Goal: Obtain resource: Find contact information

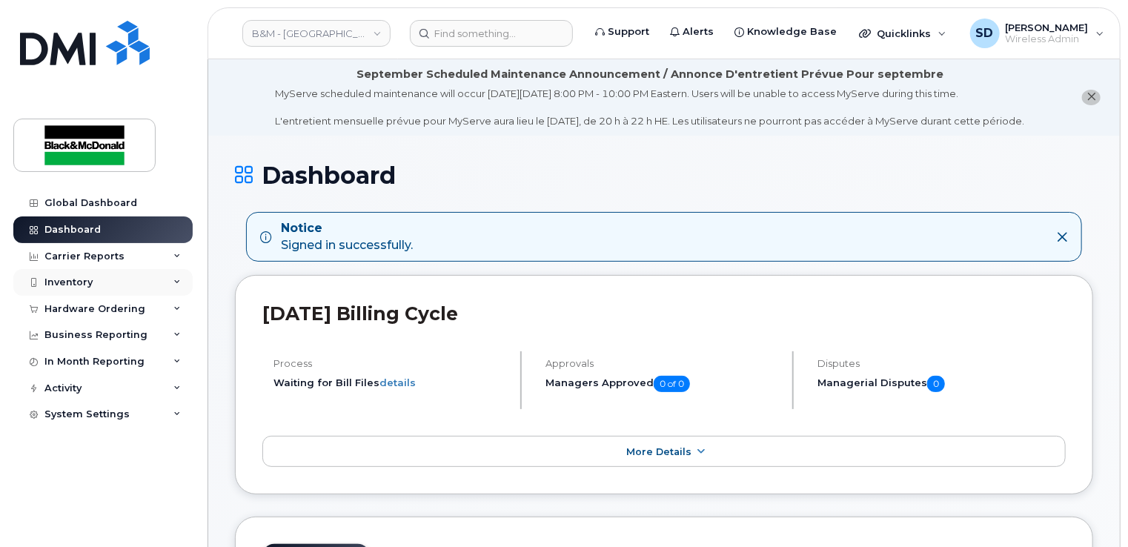
click at [81, 274] on div "Inventory" at bounding box center [102, 282] width 179 height 27
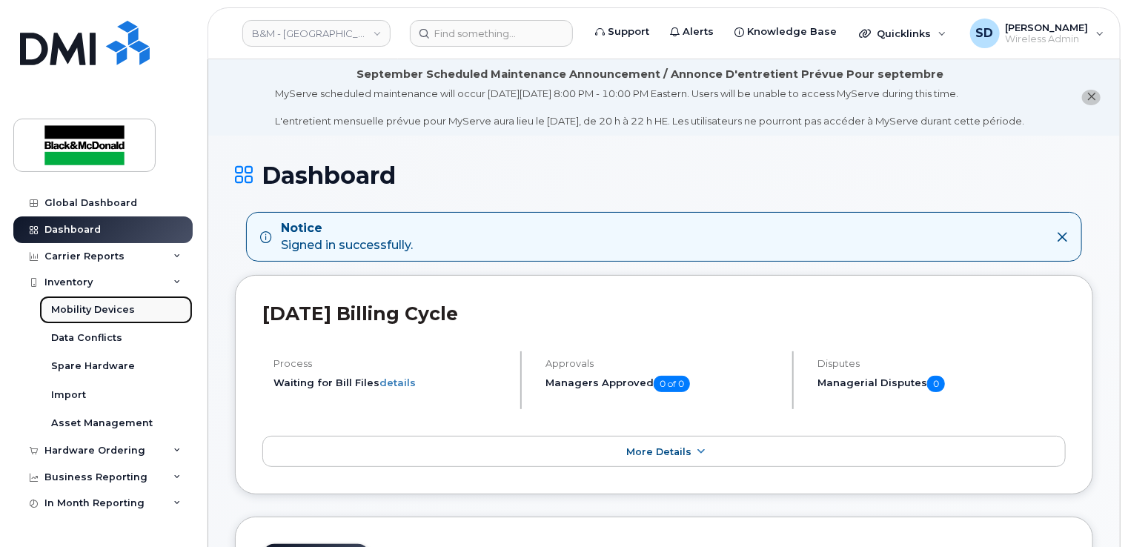
click at [87, 310] on div "Mobility Devices" at bounding box center [93, 309] width 84 height 13
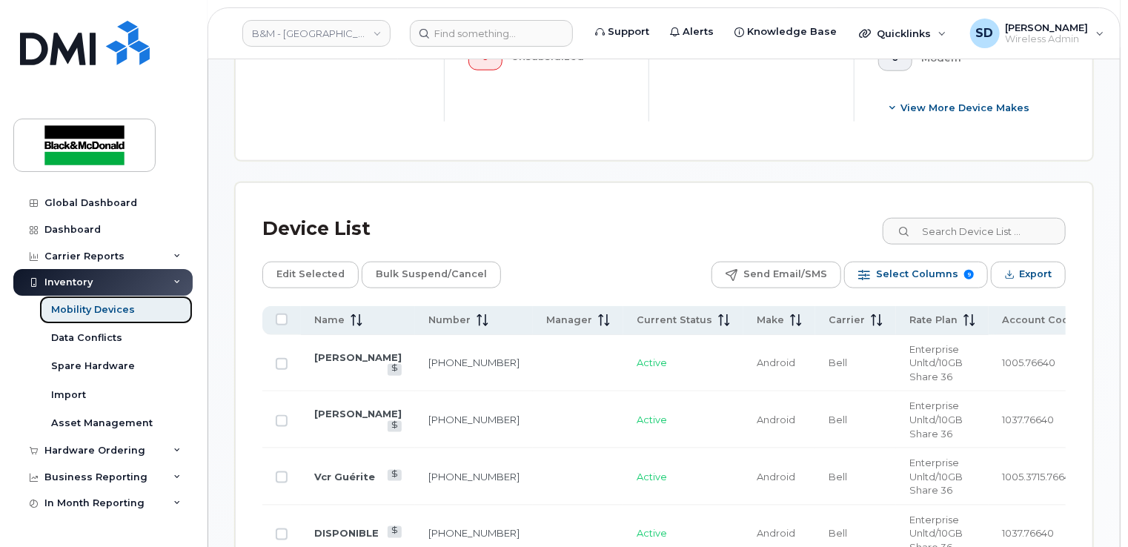
scroll to position [741, 0]
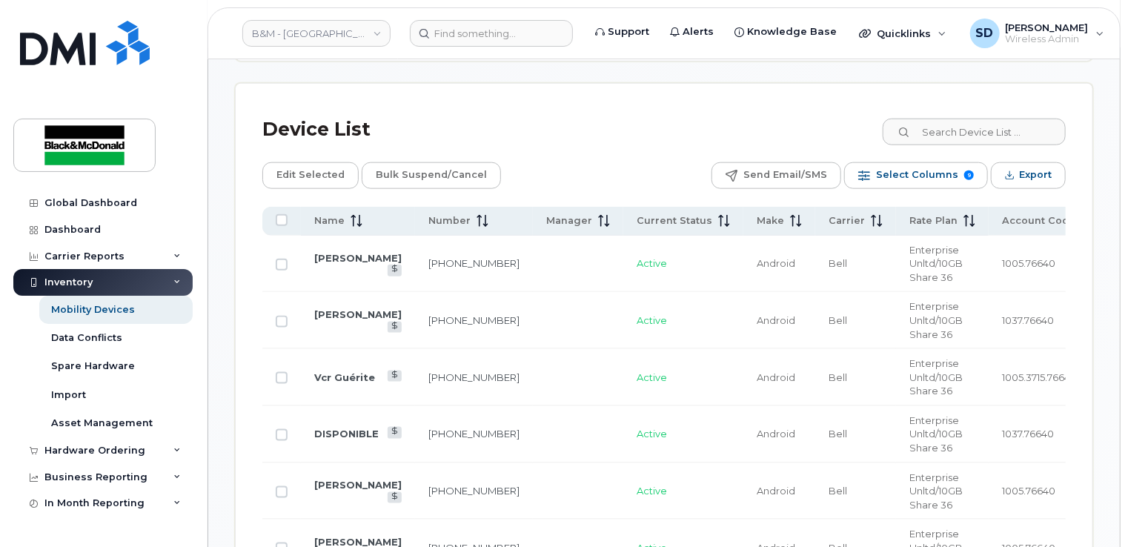
click at [339, 261] on td "Nicolas Dusseault" at bounding box center [358, 264] width 114 height 57
click at [339, 255] on link "Nicolas Dusseault" at bounding box center [357, 258] width 87 height 12
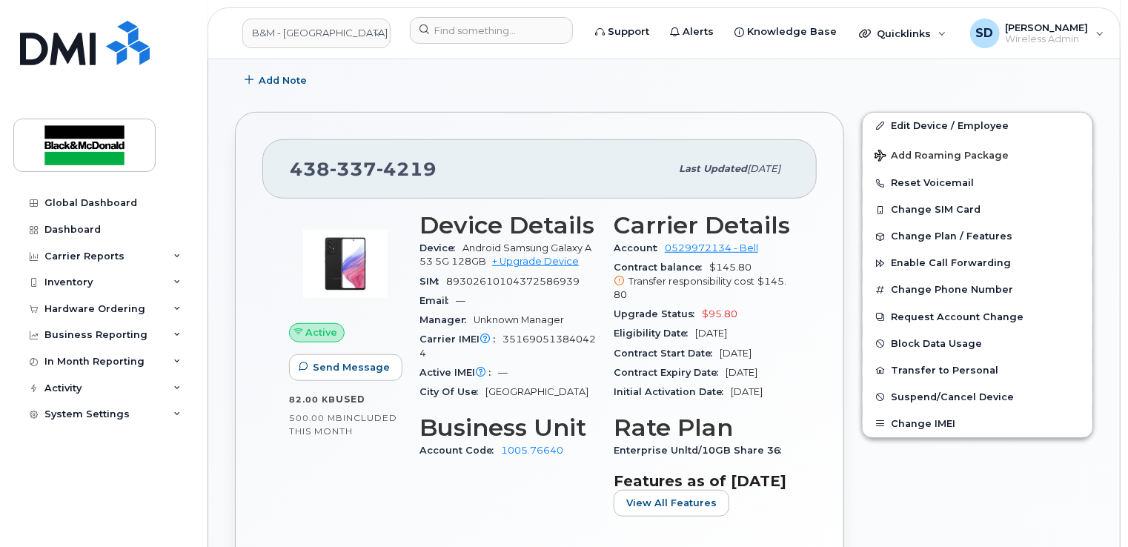
scroll to position [445, 0]
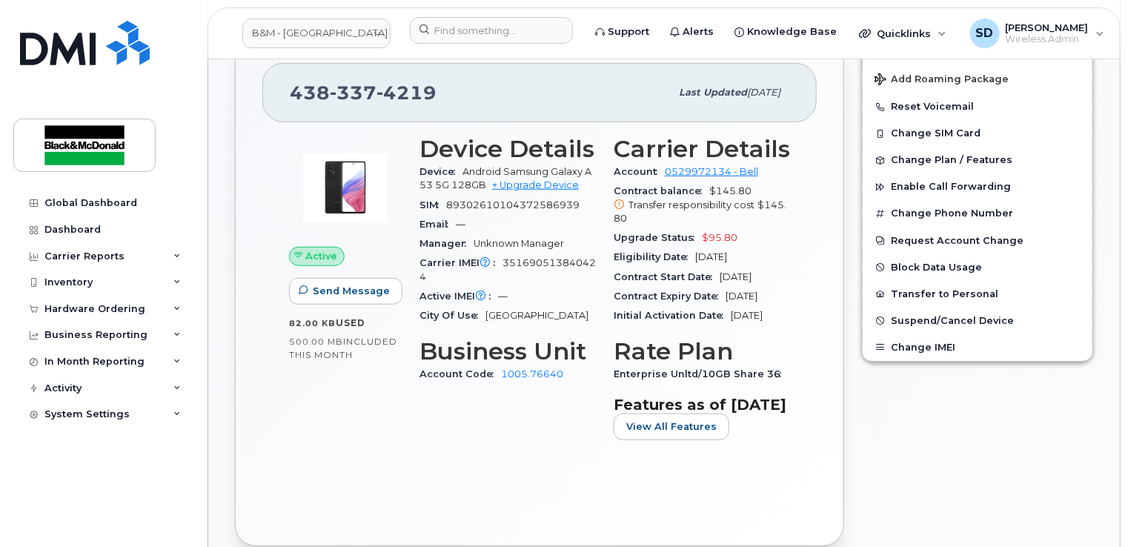
click at [782, 502] on div "Active Send Message 82.00 KB  used 500.00 MB  included this month Device Detail…" at bounding box center [539, 320] width 554 height 396
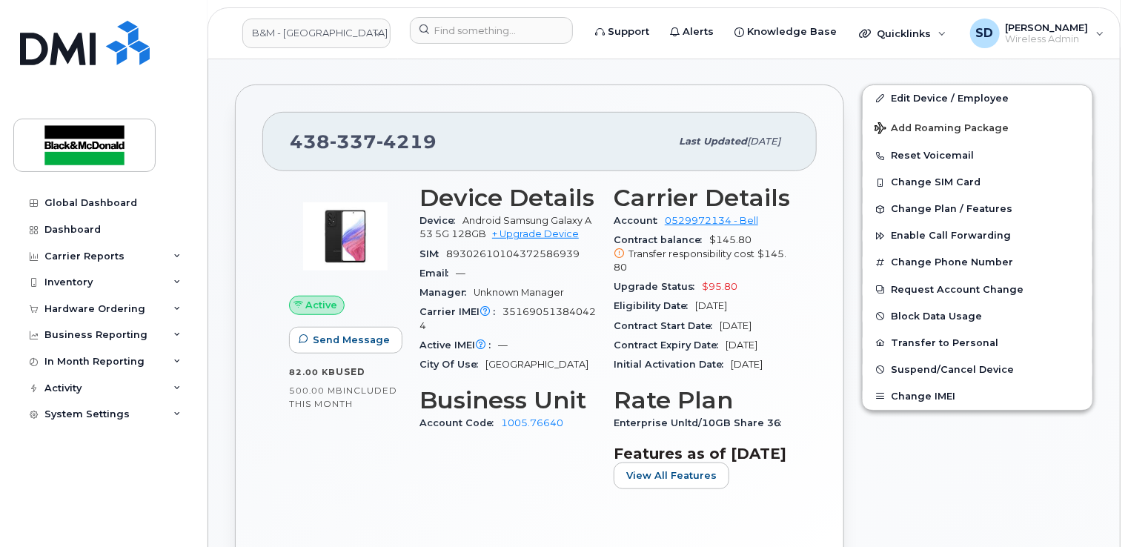
scroll to position [370, 0]
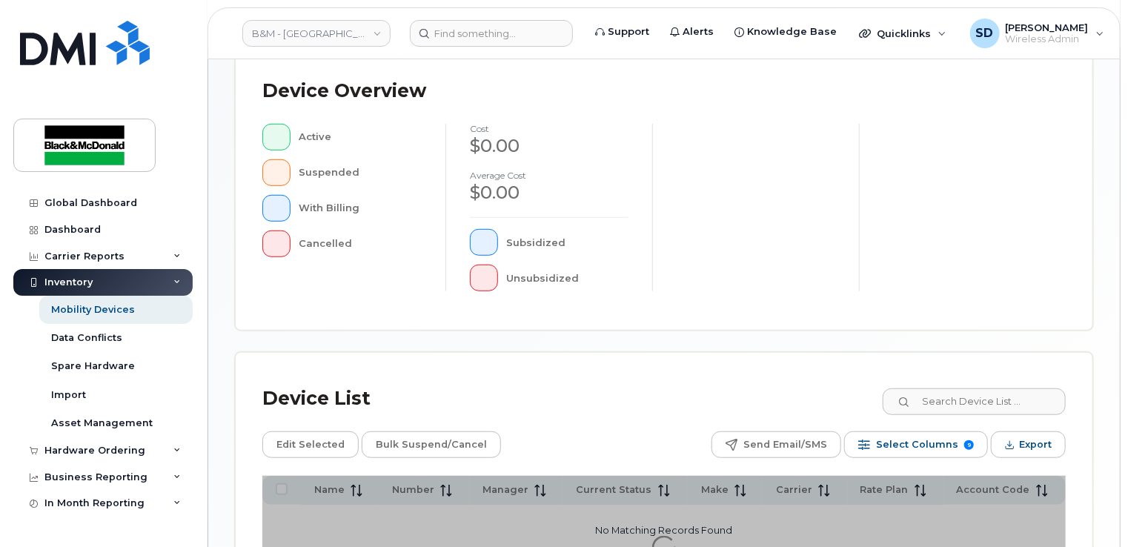
scroll to position [527, 0]
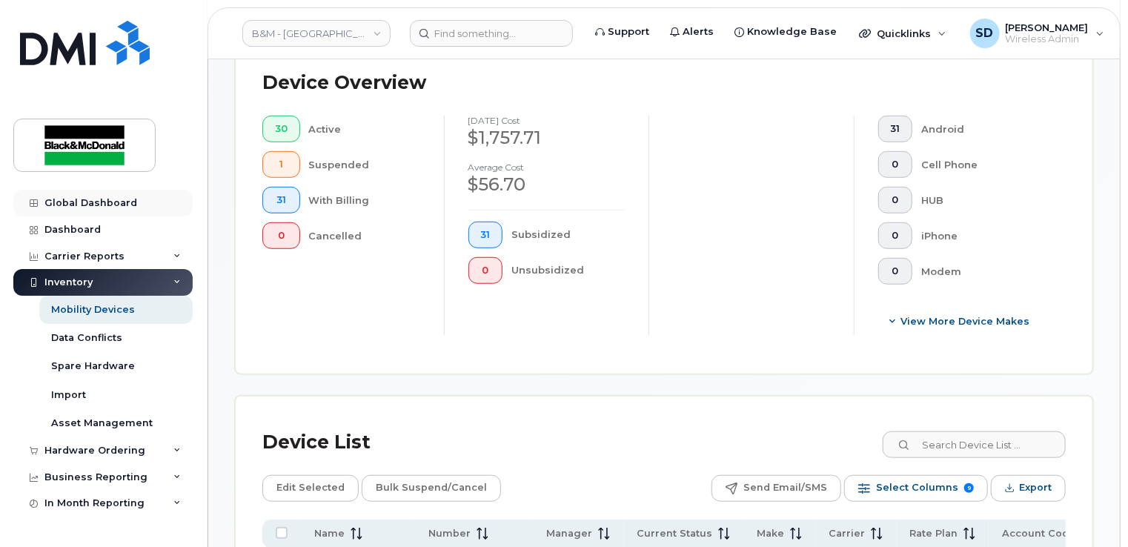
scroll to position [269, 0]
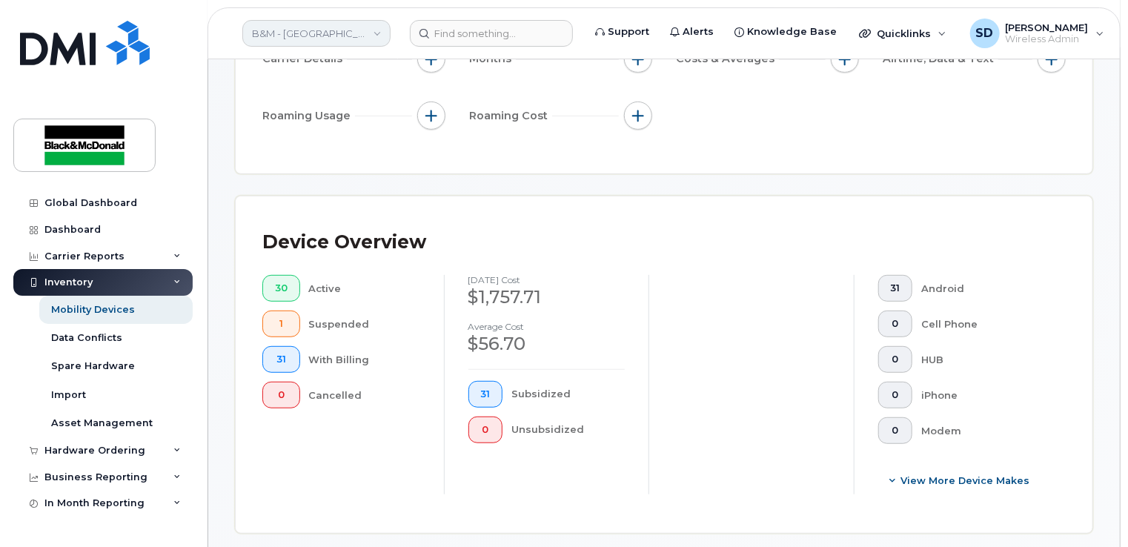
click at [374, 33] on link "B&M - Quebec" at bounding box center [316, 33] width 148 height 27
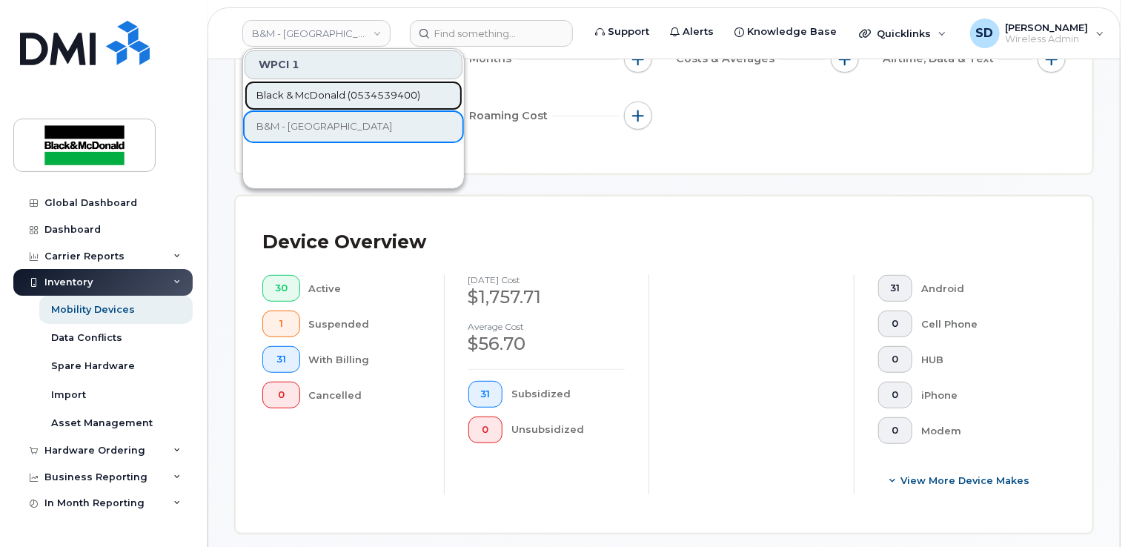
click at [344, 99] on span "Black & McDonald (0534539400)" at bounding box center [338, 95] width 164 height 15
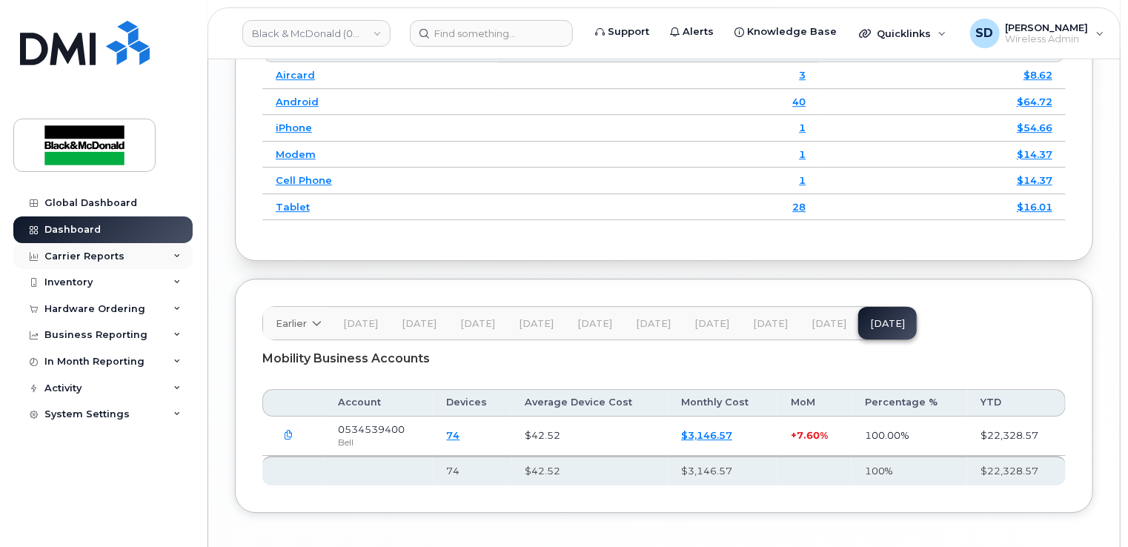
scroll to position [2167, 0]
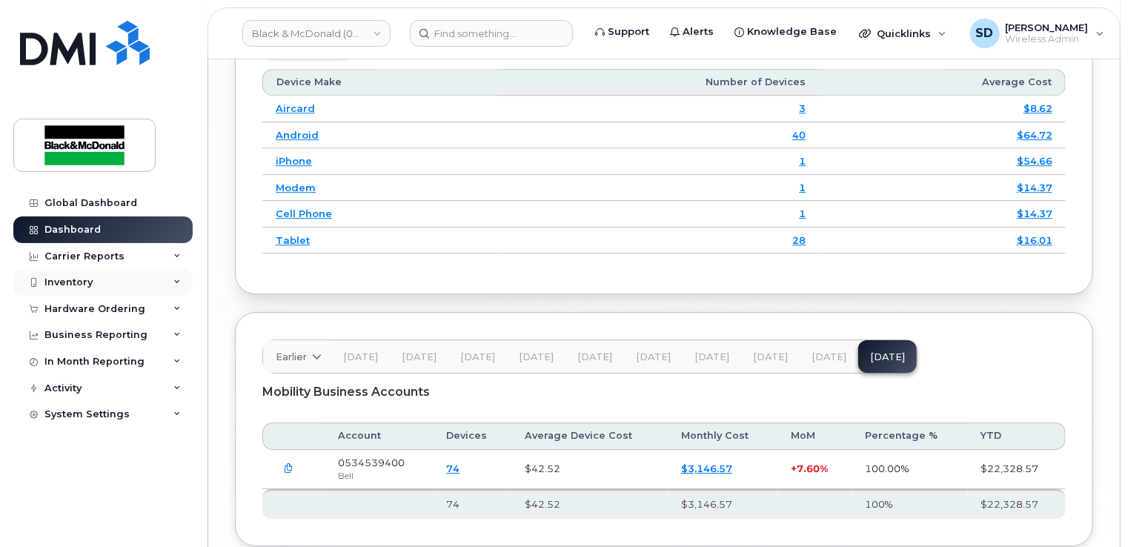
click at [59, 282] on div "Inventory" at bounding box center [68, 282] width 48 height 12
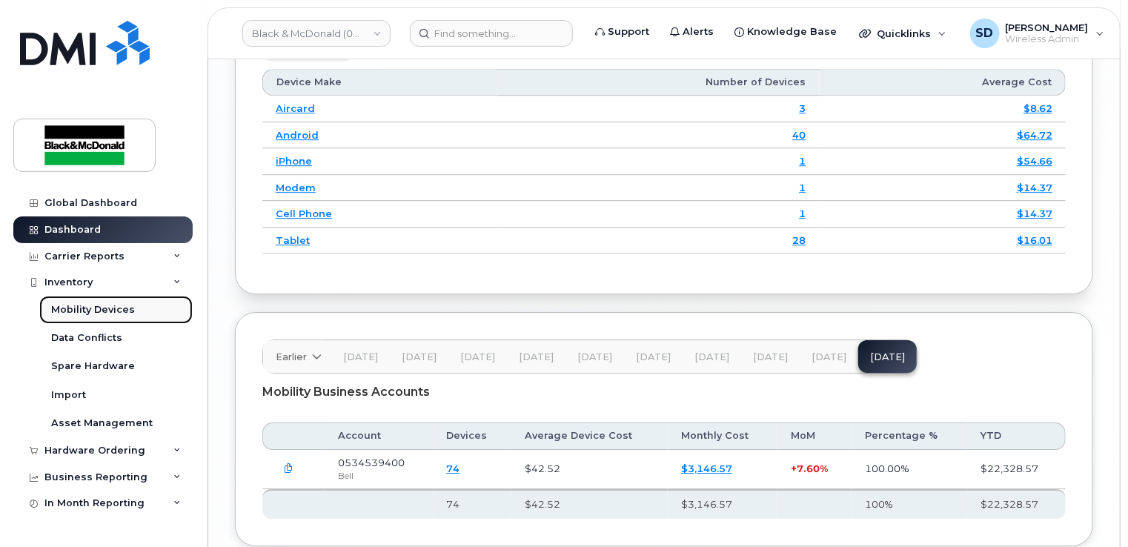
click at [90, 313] on div "Mobility Devices" at bounding box center [93, 309] width 84 height 13
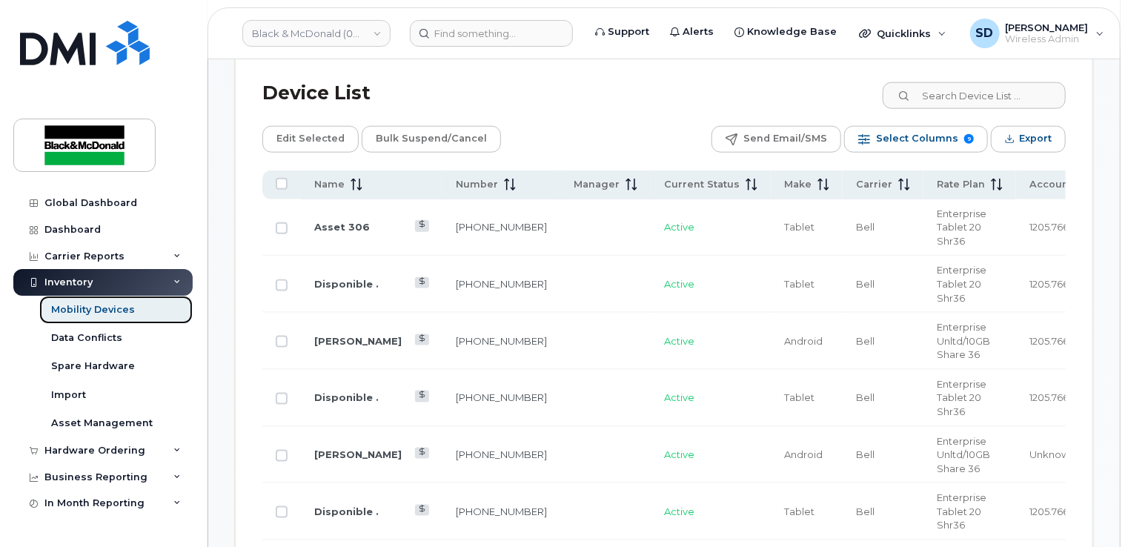
scroll to position [815, 0]
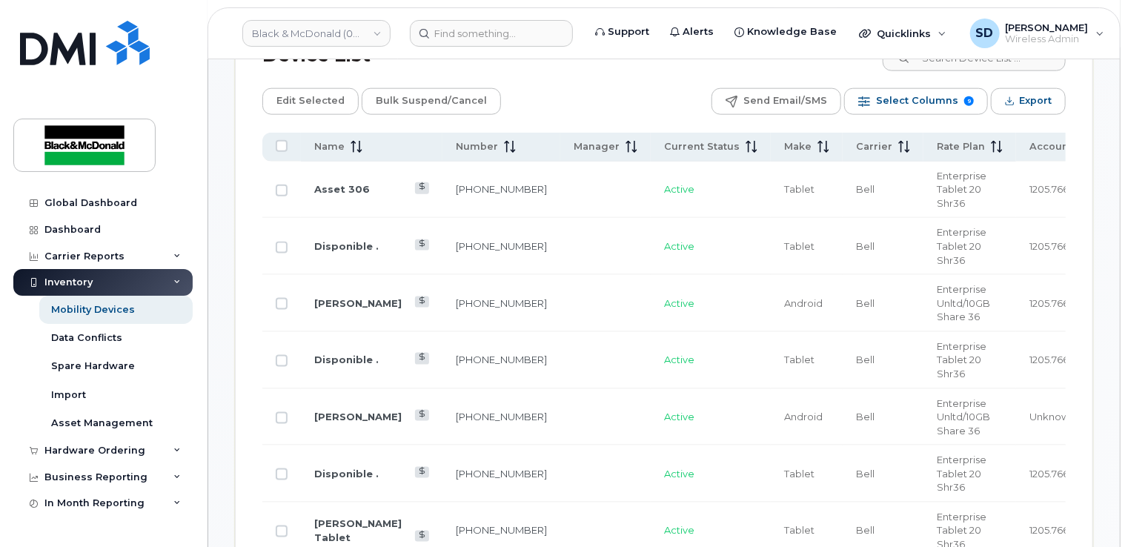
click at [336, 389] on td "Maryam Hamed" at bounding box center [372, 417] width 142 height 57
click at [336, 410] on link "Maryam Hamed" at bounding box center [357, 416] width 87 height 12
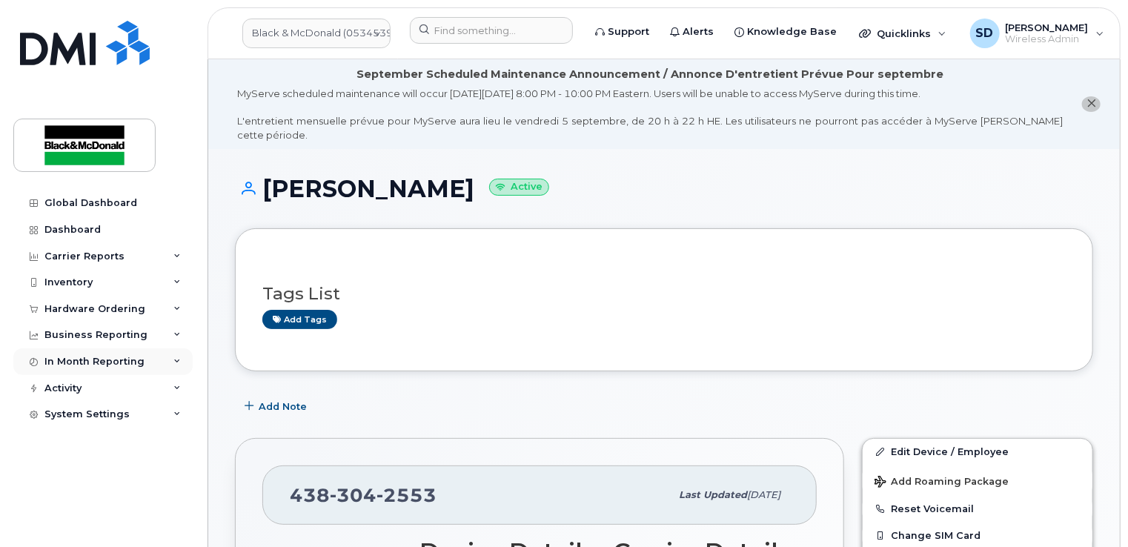
click at [67, 360] on div "In Month Reporting" at bounding box center [94, 362] width 100 height 12
click at [76, 331] on div "Business Reporting" at bounding box center [95, 335] width 103 height 12
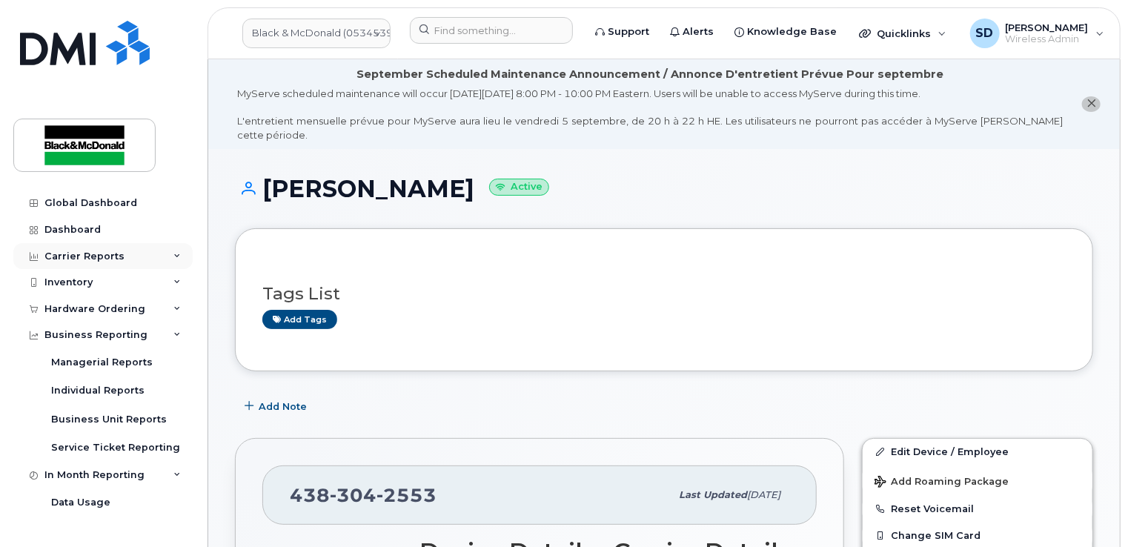
click at [95, 254] on div "Carrier Reports" at bounding box center [84, 256] width 80 height 12
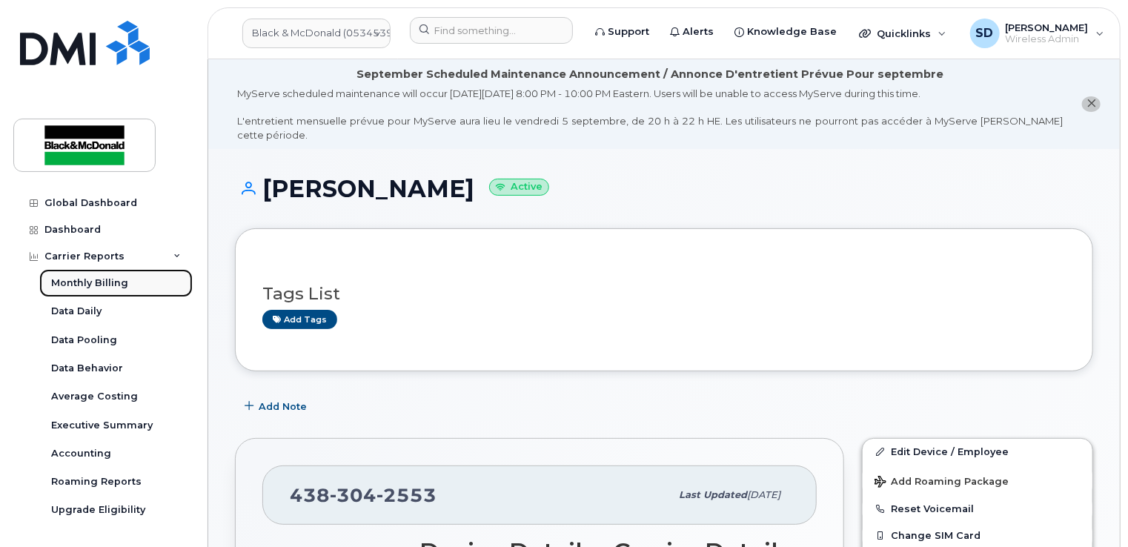
click at [95, 277] on div "Monthly Billing" at bounding box center [89, 282] width 77 height 13
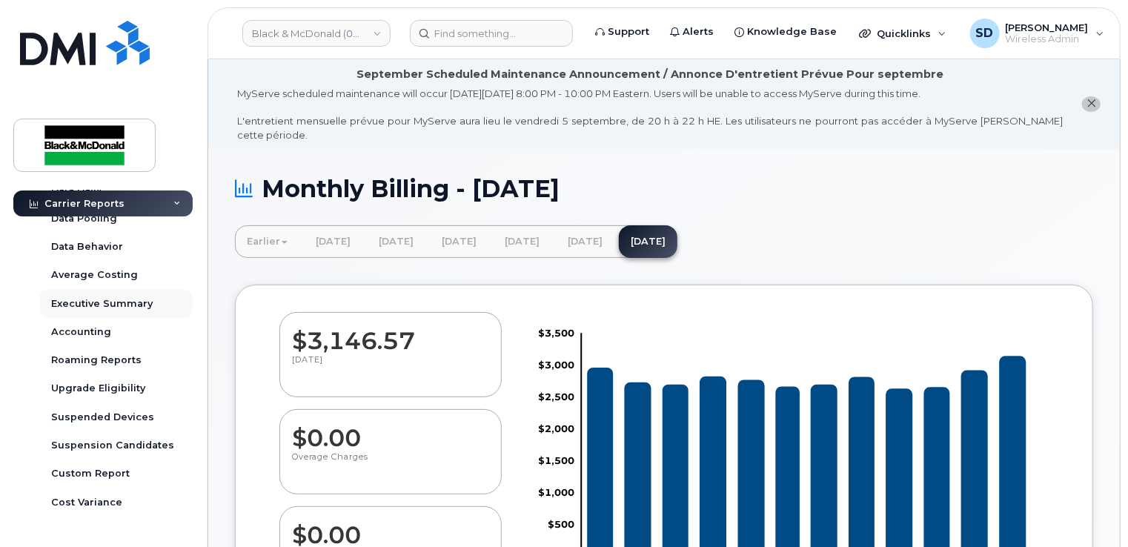
scroll to position [148, 0]
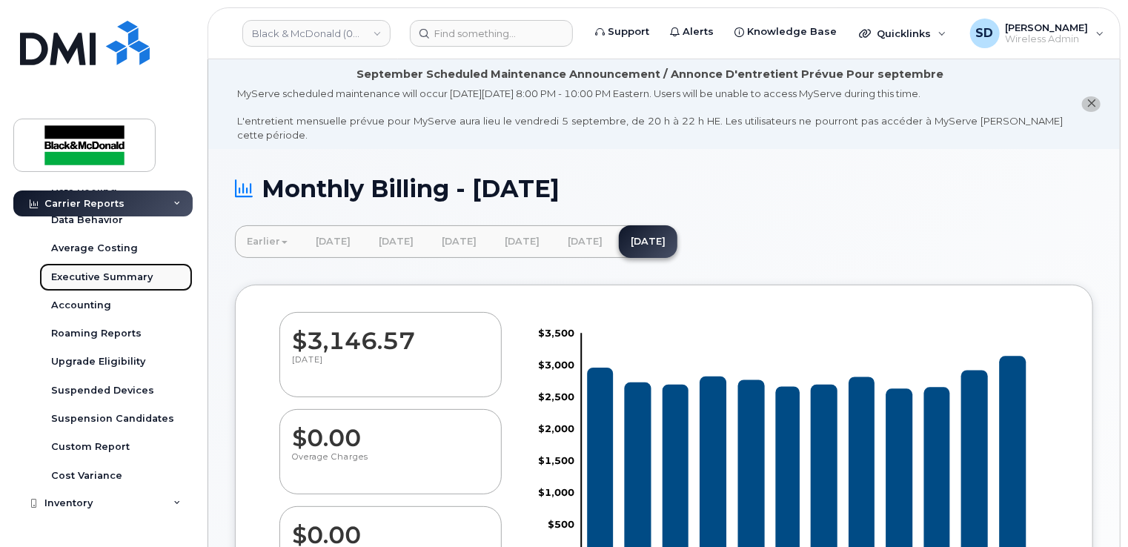
click at [96, 279] on div "Executive Summary" at bounding box center [102, 276] width 102 height 13
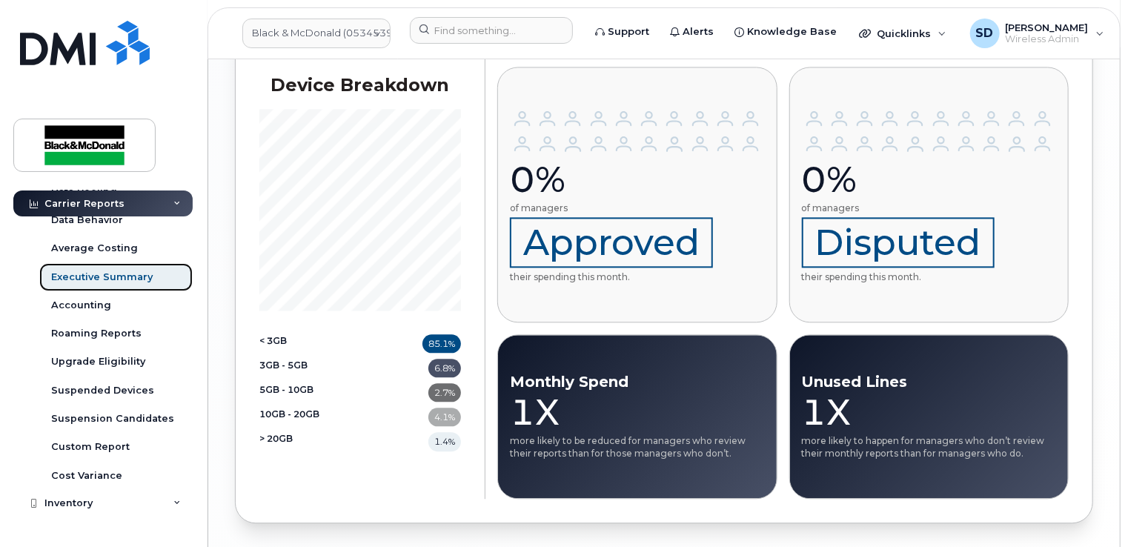
scroll to position [1619, 0]
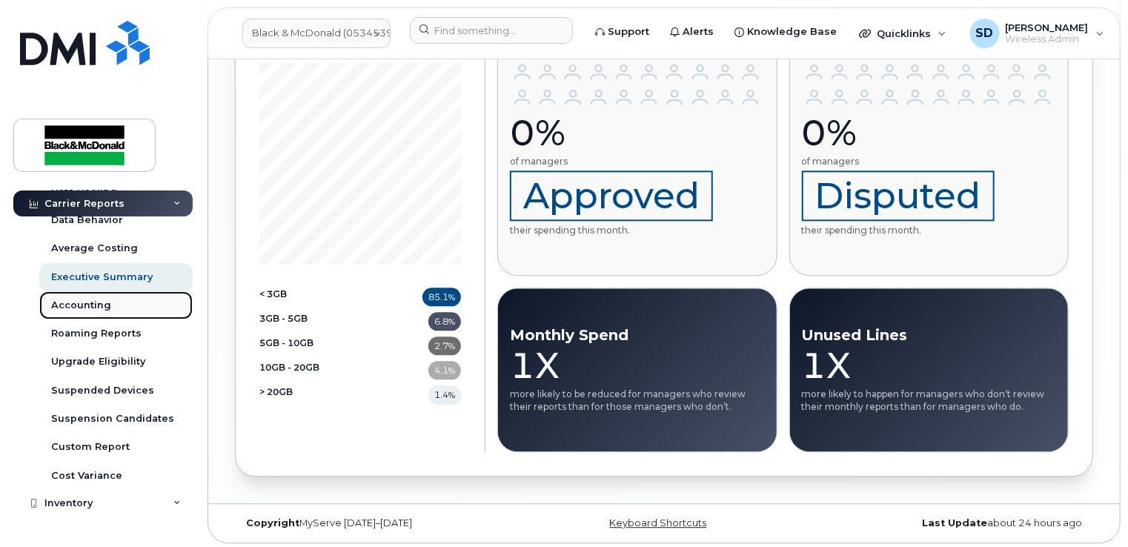
click at [77, 301] on div "Accounting" at bounding box center [81, 305] width 60 height 13
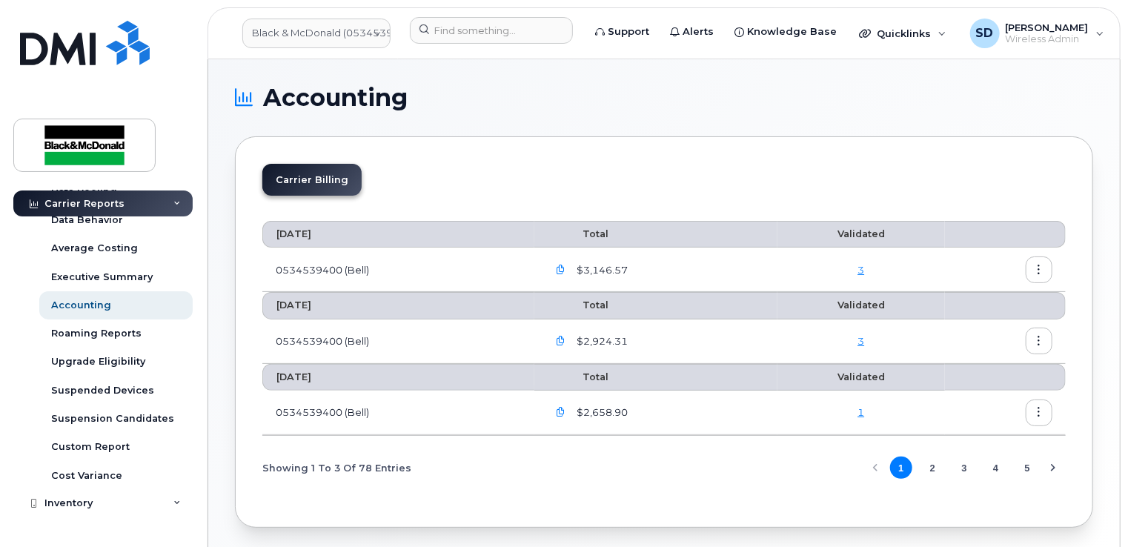
click at [565, 269] on icon "button" at bounding box center [561, 270] width 10 height 10
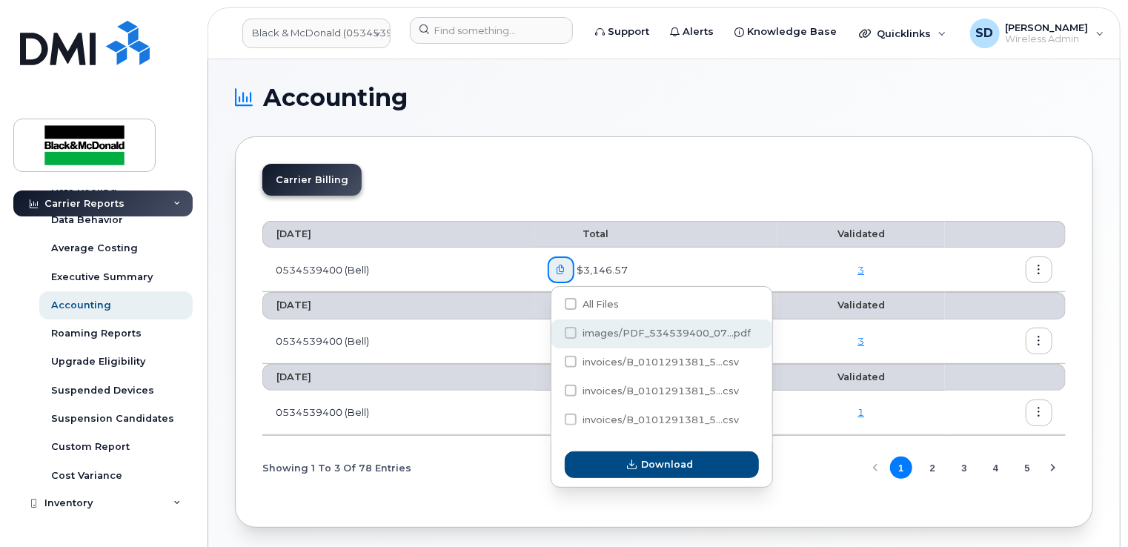
click at [572, 333] on span at bounding box center [571, 333] width 12 height 12
click at [554, 333] on input "images/PDF_534539400_07...pdf" at bounding box center [550, 333] width 7 height 7
checkbox input "true"
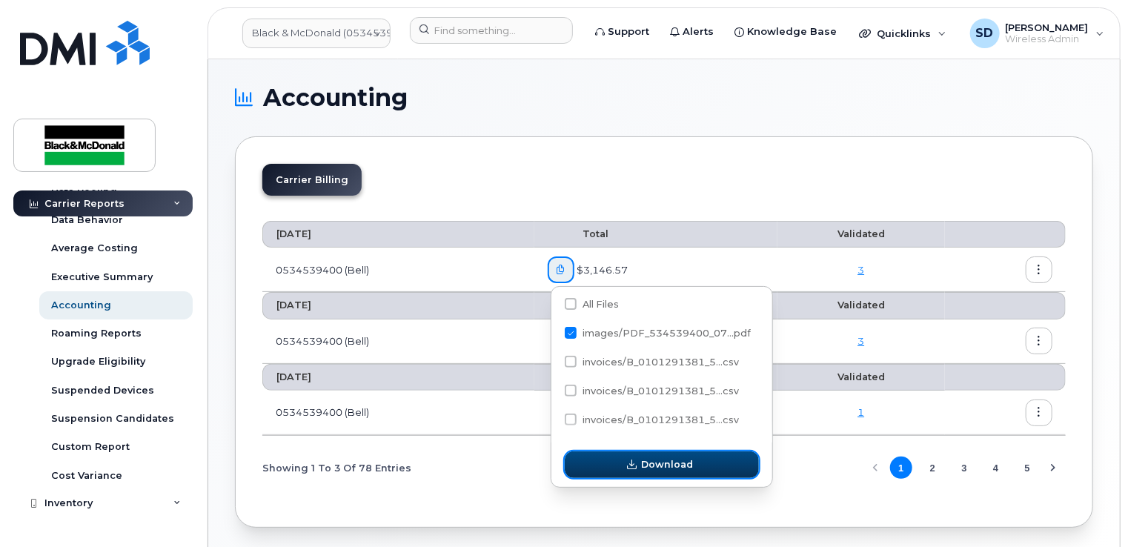
click at [686, 469] on span "Download" at bounding box center [667, 464] width 52 height 14
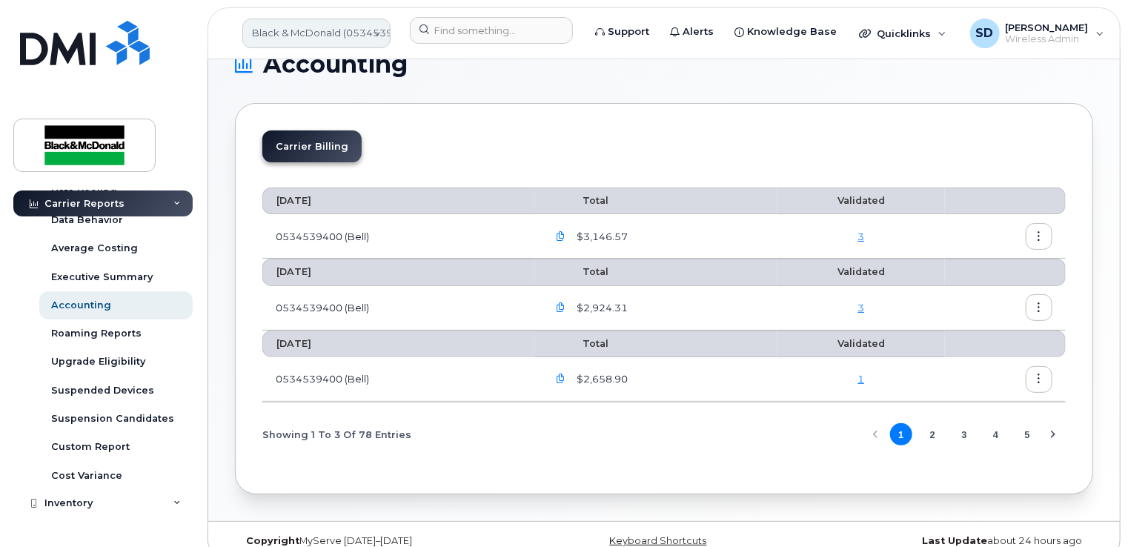
scroll to position [52, 0]
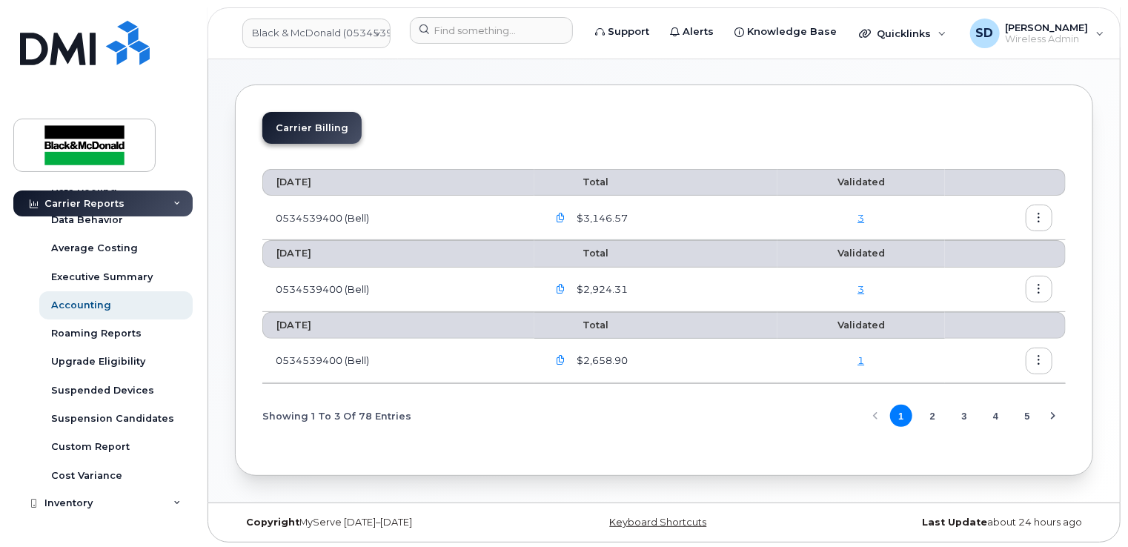
click at [173, 200] on icon at bounding box center [176, 202] width 7 height 7
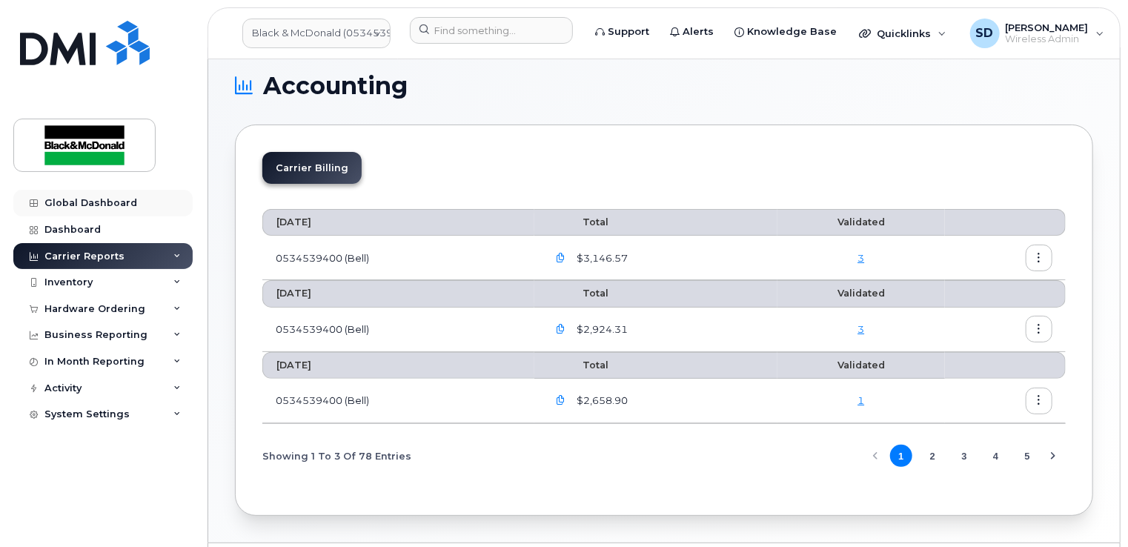
scroll to position [0, 0]
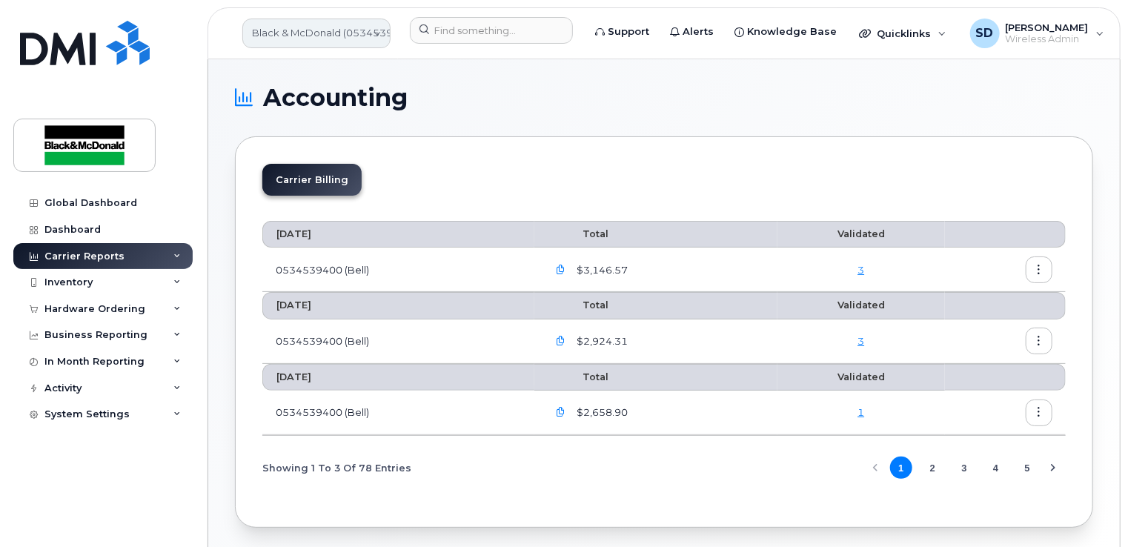
click at [319, 37] on link "Black & McDonald (0534539400)" at bounding box center [316, 34] width 148 height 30
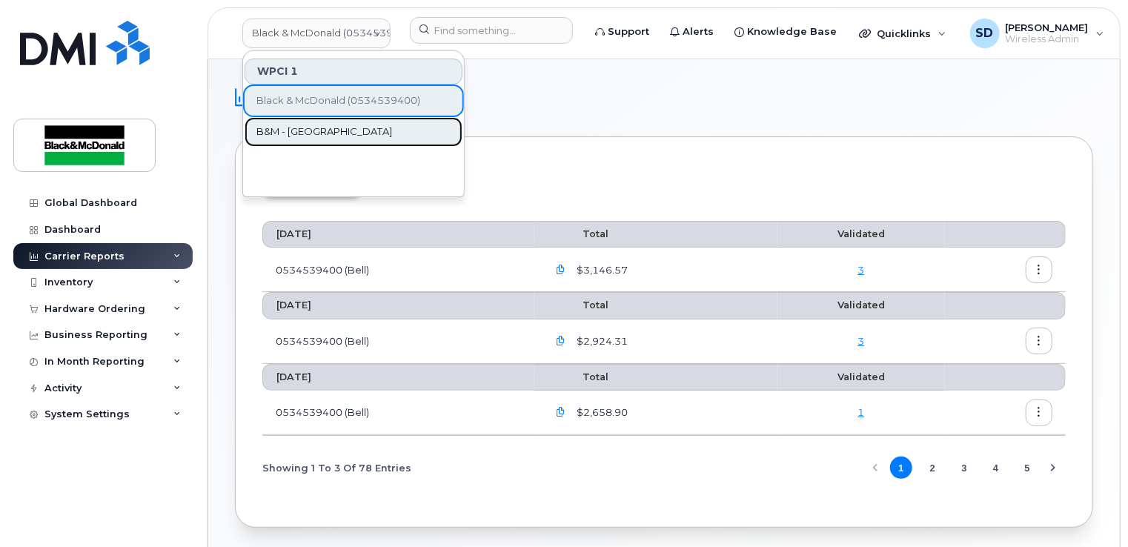
click at [297, 135] on span "B&M - [GEOGRAPHIC_DATA]" at bounding box center [324, 131] width 136 height 15
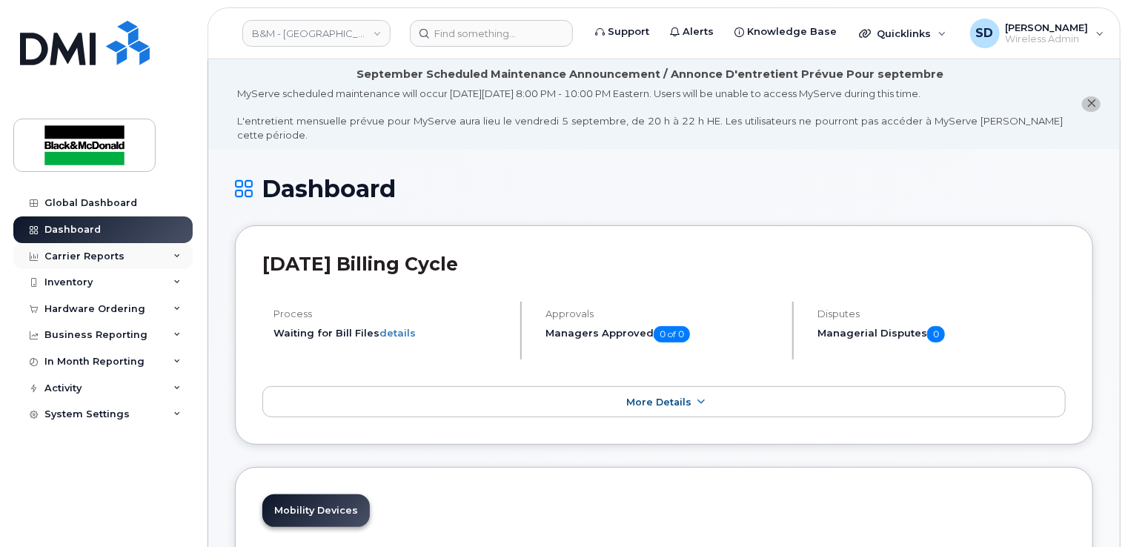
click at [139, 256] on div "Carrier Reports" at bounding box center [102, 256] width 179 height 27
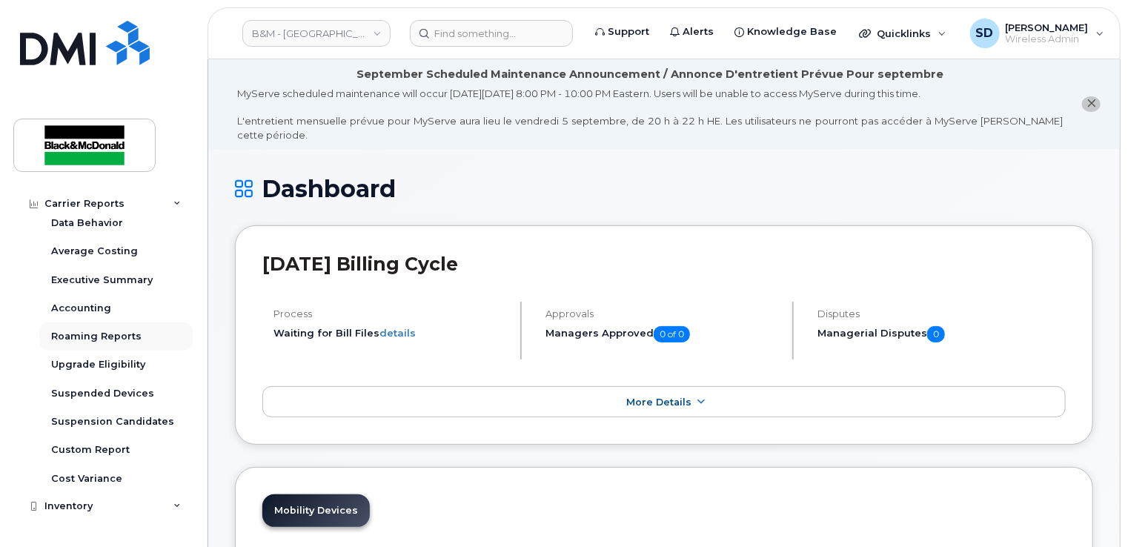
scroll to position [148, 0]
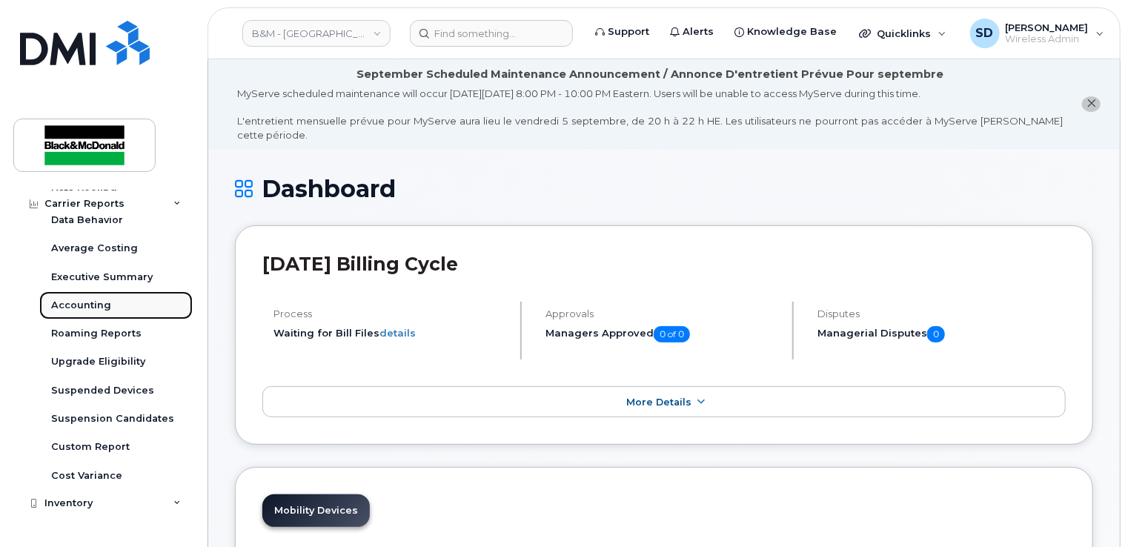
click at [114, 305] on link "Accounting" at bounding box center [115, 305] width 153 height 28
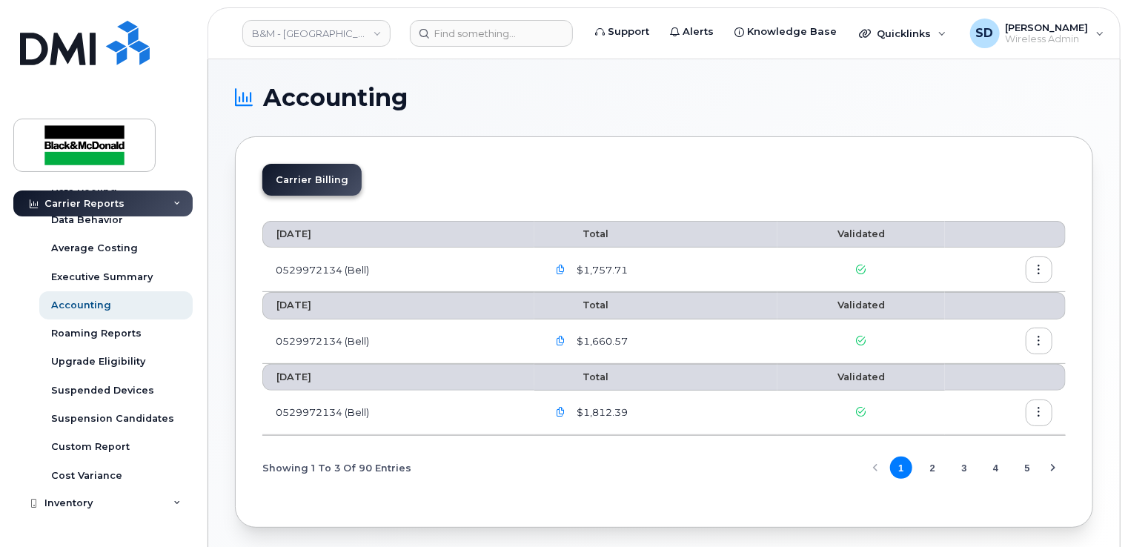
click at [565, 265] on icon "button" at bounding box center [561, 270] width 10 height 10
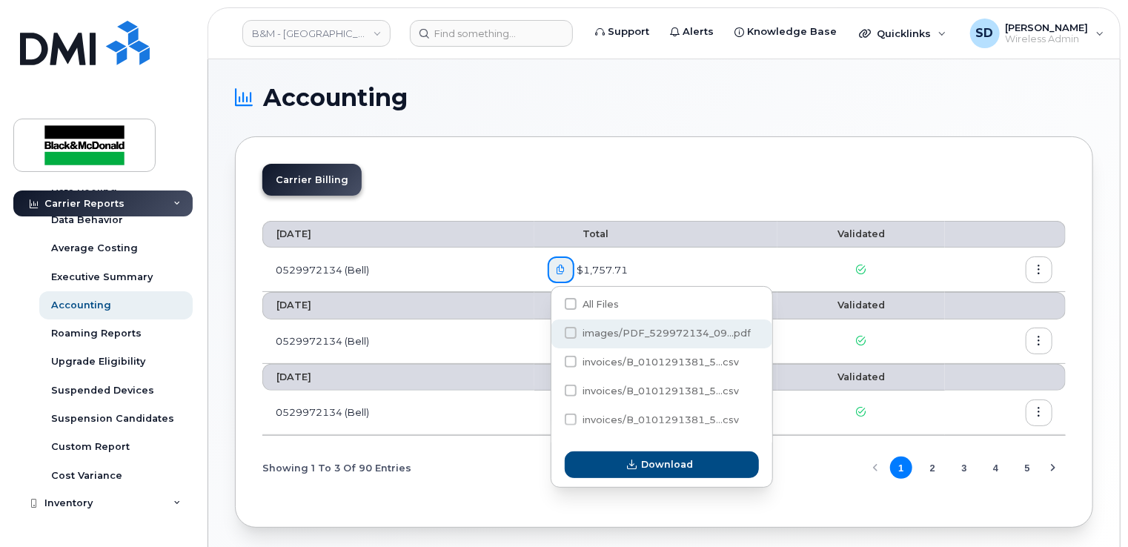
click at [572, 331] on span at bounding box center [571, 333] width 12 height 12
click at [554, 331] on input "images/PDF_529972134_09...pdf" at bounding box center [550, 333] width 7 height 7
checkbox input "true"
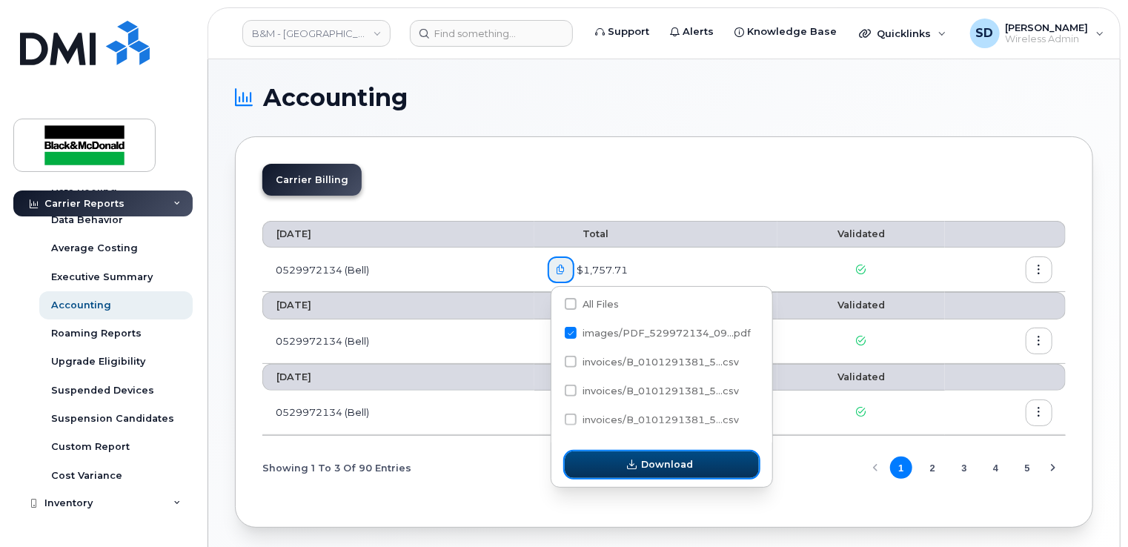
click at [673, 469] on span "Download" at bounding box center [667, 464] width 52 height 14
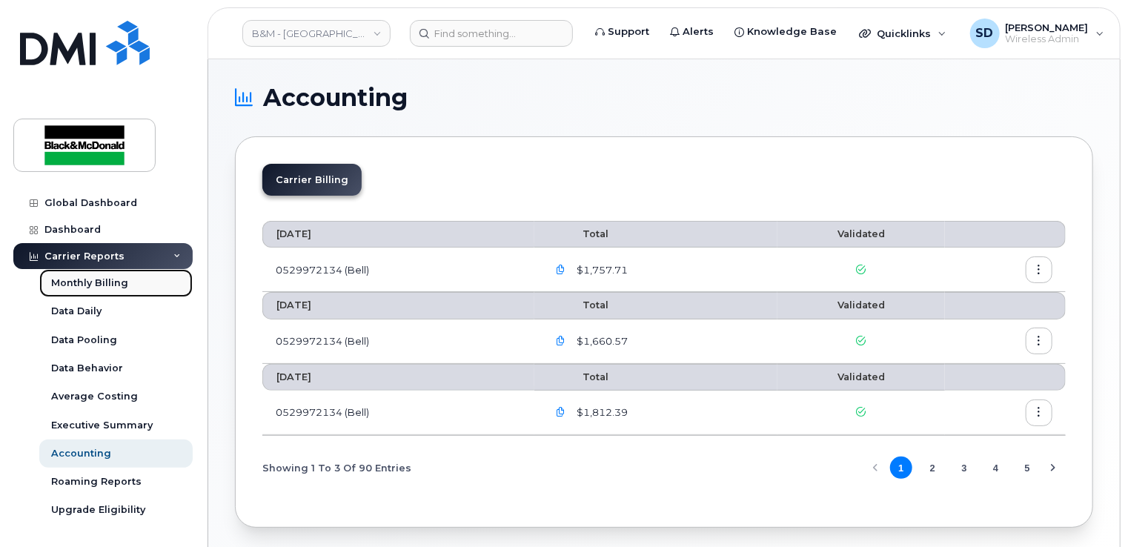
click at [98, 280] on div "Monthly Billing" at bounding box center [89, 282] width 77 height 13
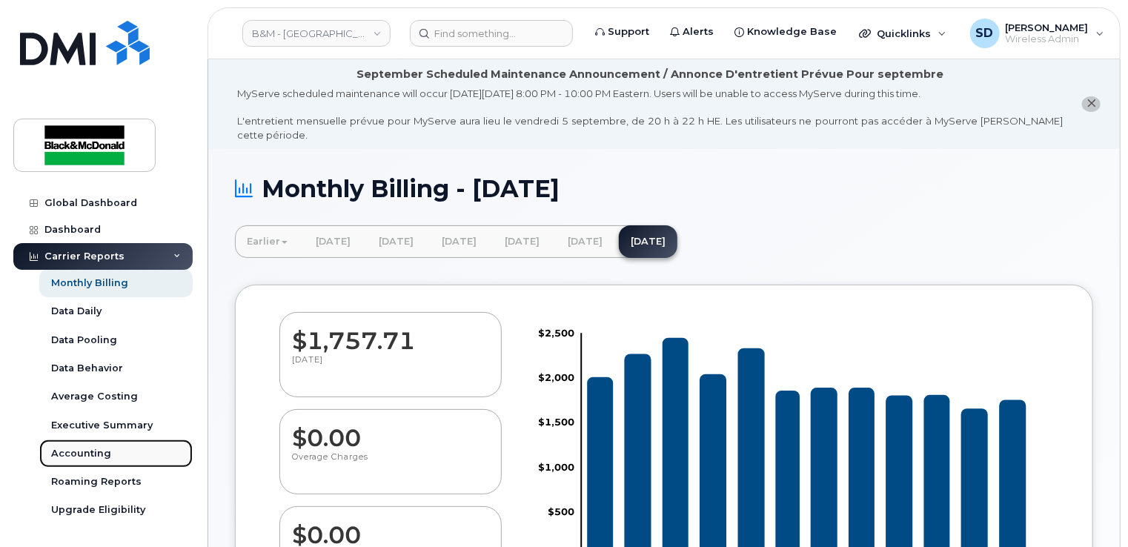
click at [92, 448] on div "Accounting" at bounding box center [81, 453] width 60 height 13
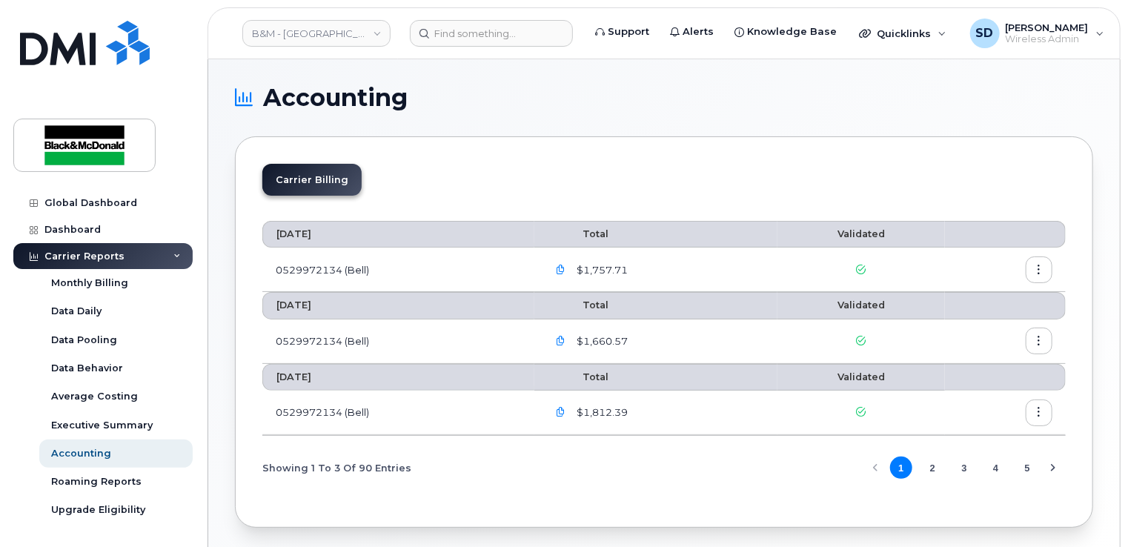
click at [565, 269] on icon "button" at bounding box center [561, 270] width 10 height 10
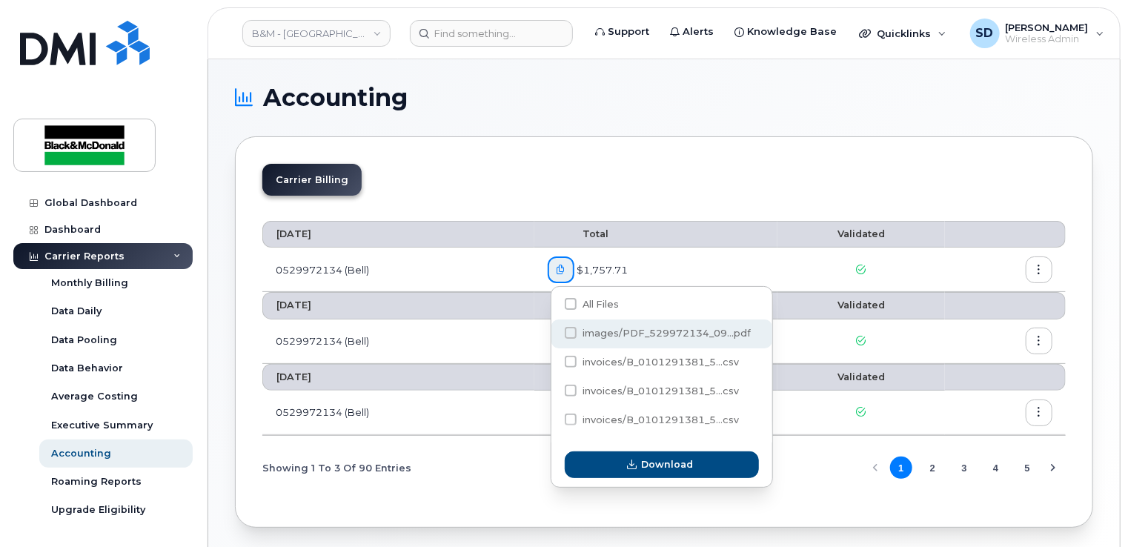
click at [569, 333] on span at bounding box center [571, 333] width 12 height 12
click at [554, 333] on input "images/PDF_529972134_09...pdf" at bounding box center [550, 333] width 7 height 7
checkbox input "true"
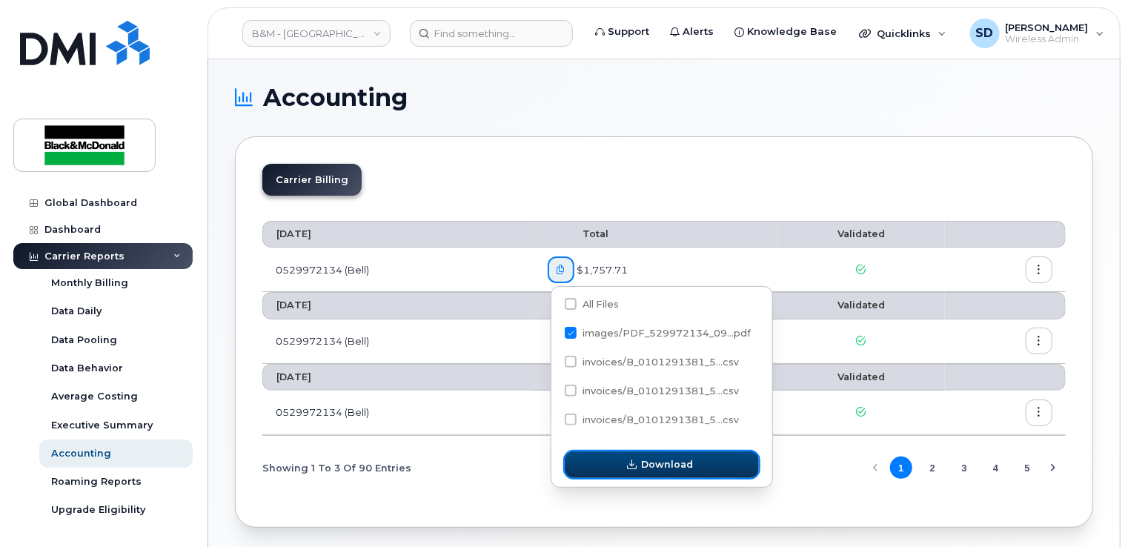
click at [638, 461] on span "button" at bounding box center [632, 464] width 14 height 14
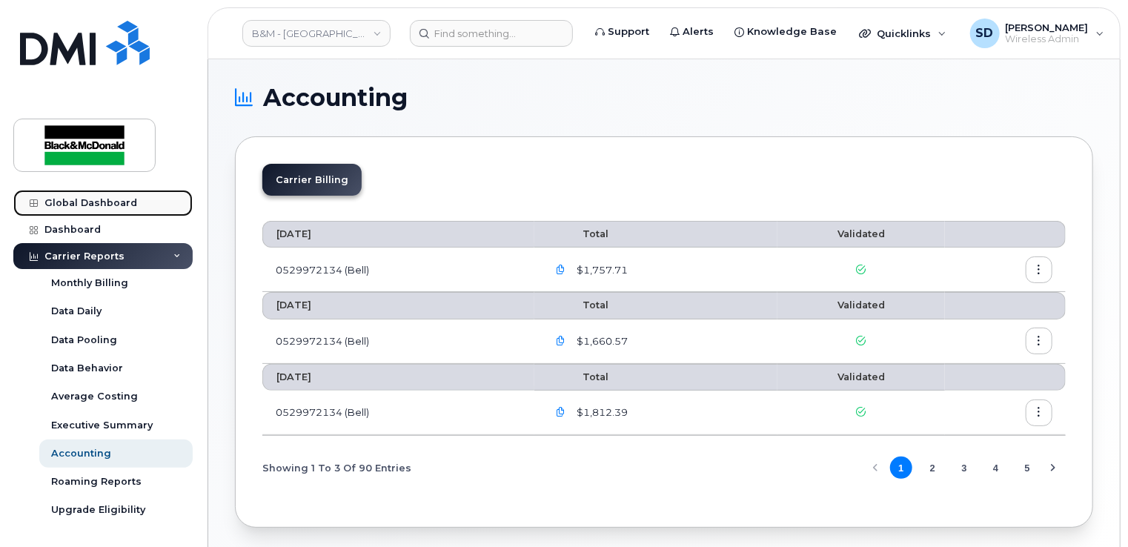
click at [109, 203] on div "Global Dashboard" at bounding box center [90, 203] width 93 height 12
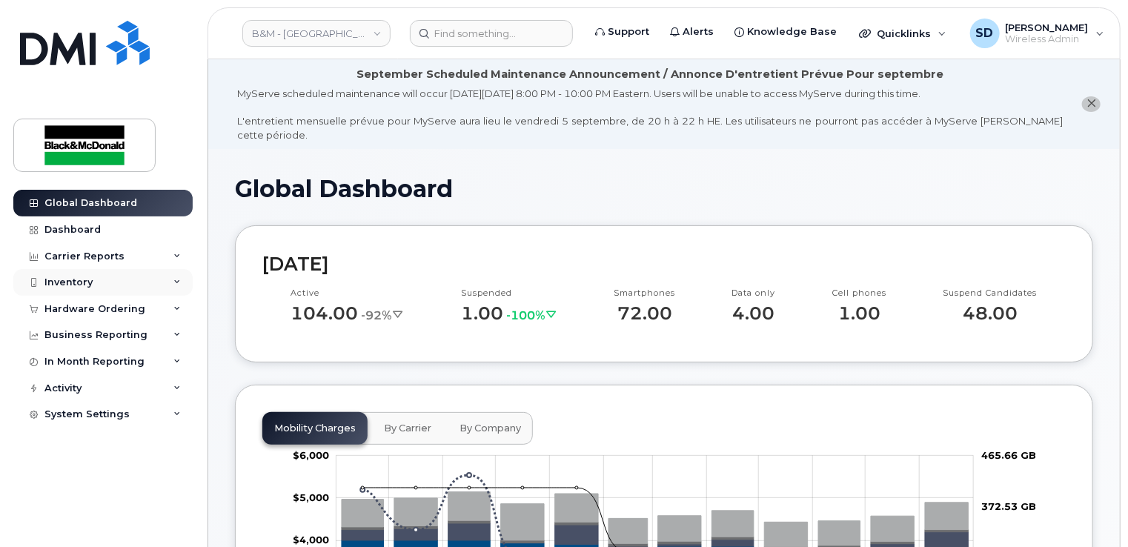
click at [83, 280] on div "Inventory" at bounding box center [68, 282] width 48 height 12
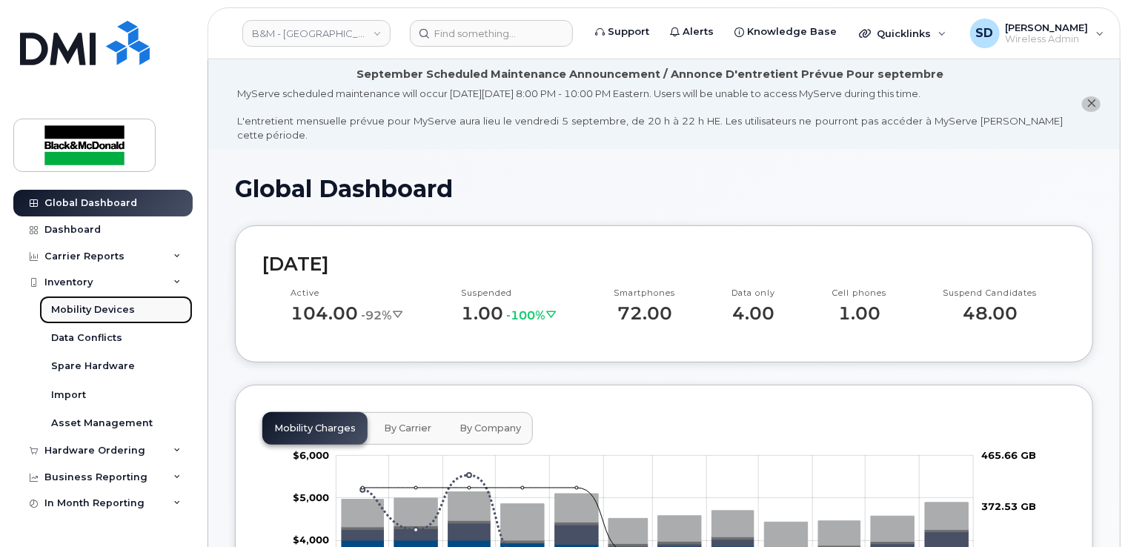
click at [86, 311] on div "Mobility Devices" at bounding box center [93, 309] width 84 height 13
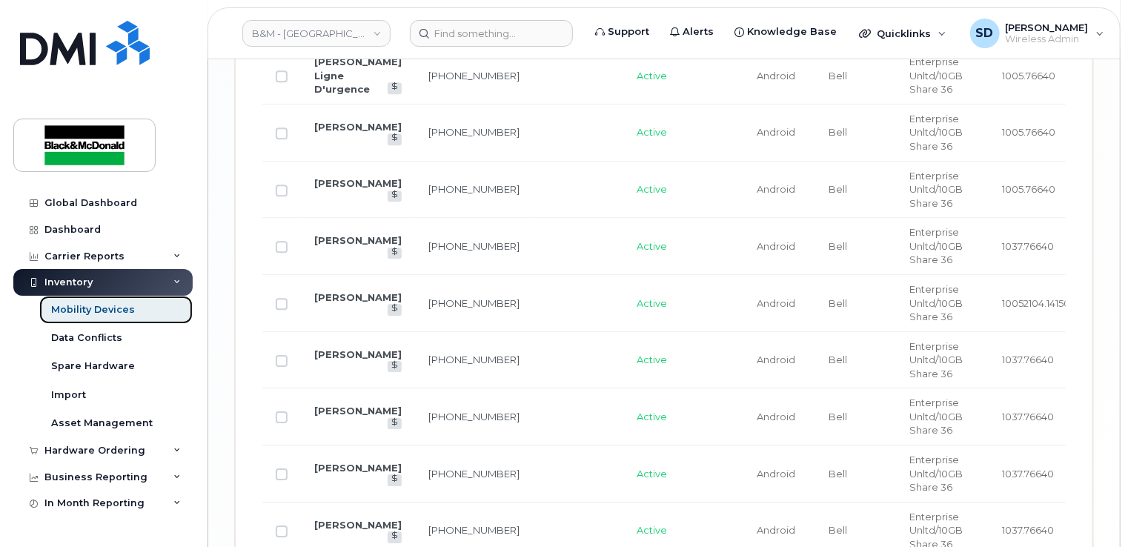
scroll to position [2149, 0]
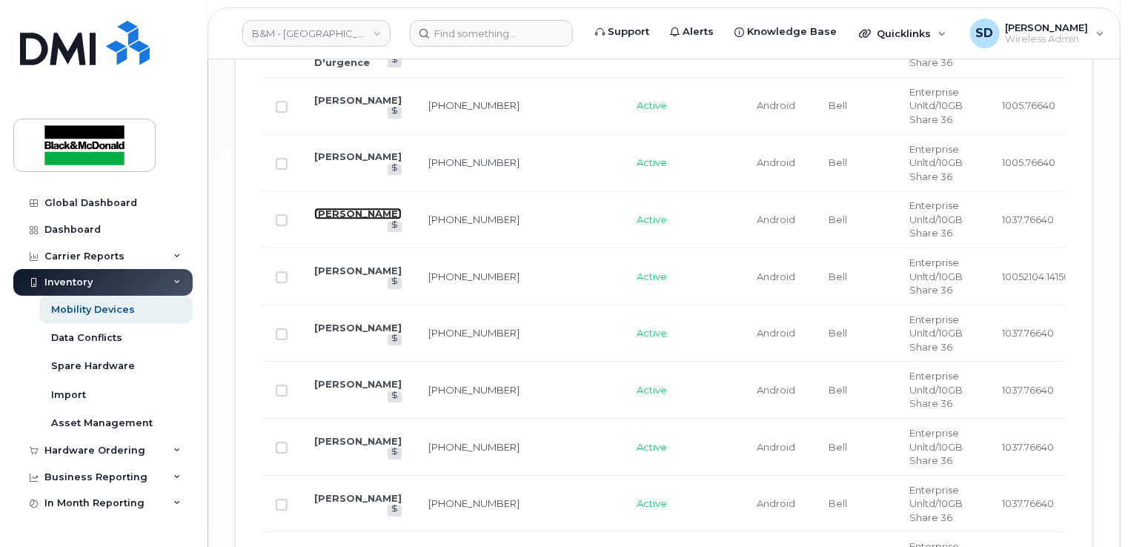
click at [327, 219] on link "[PERSON_NAME]" at bounding box center [357, 213] width 87 height 12
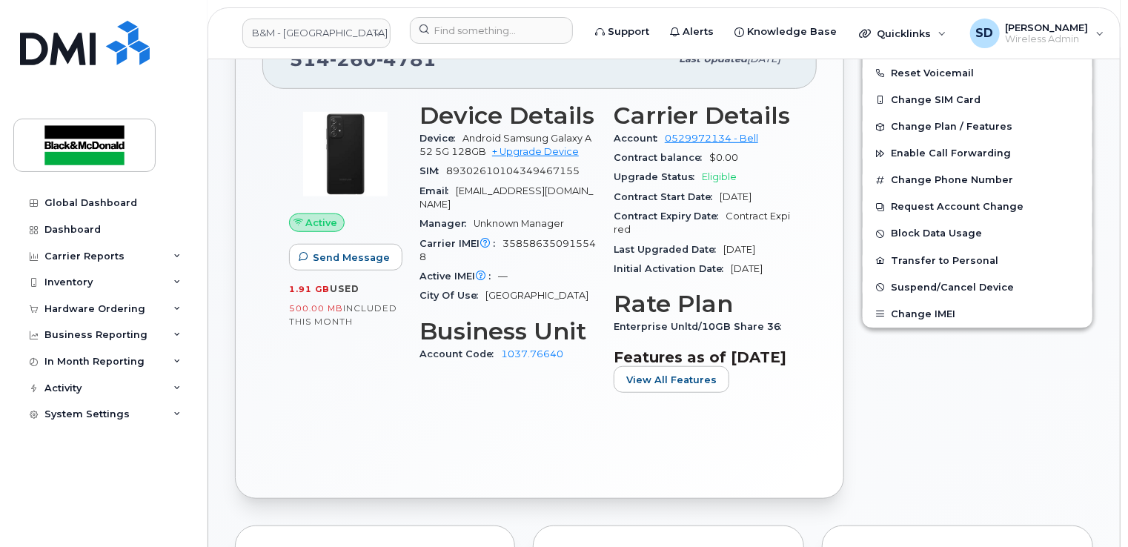
scroll to position [445, 0]
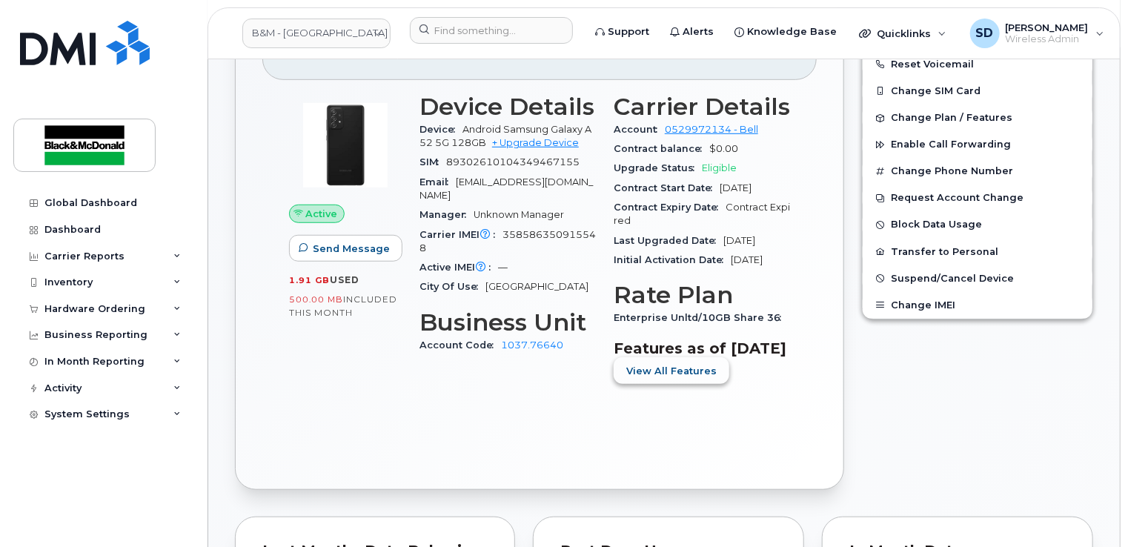
click at [674, 378] on span "View All Features" at bounding box center [671, 371] width 90 height 14
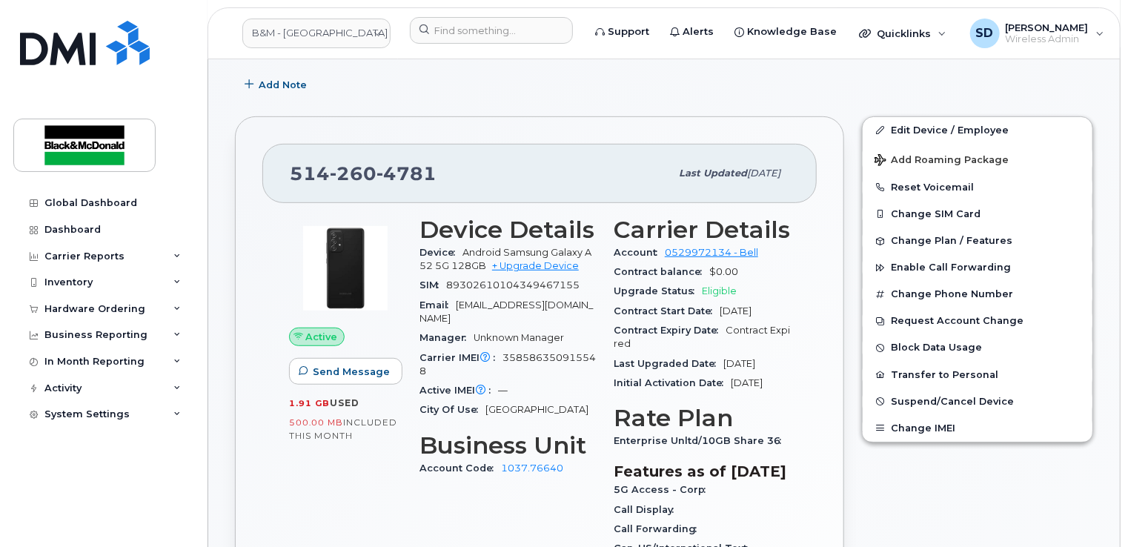
scroll to position [296, 0]
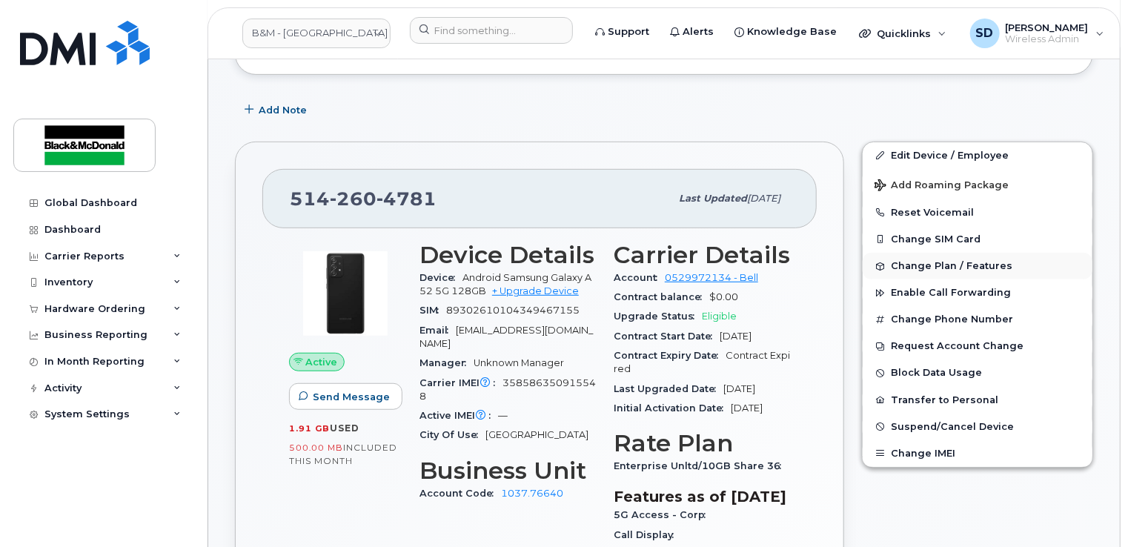
click at [909, 261] on span "Change Plan / Features" at bounding box center [952, 266] width 122 height 11
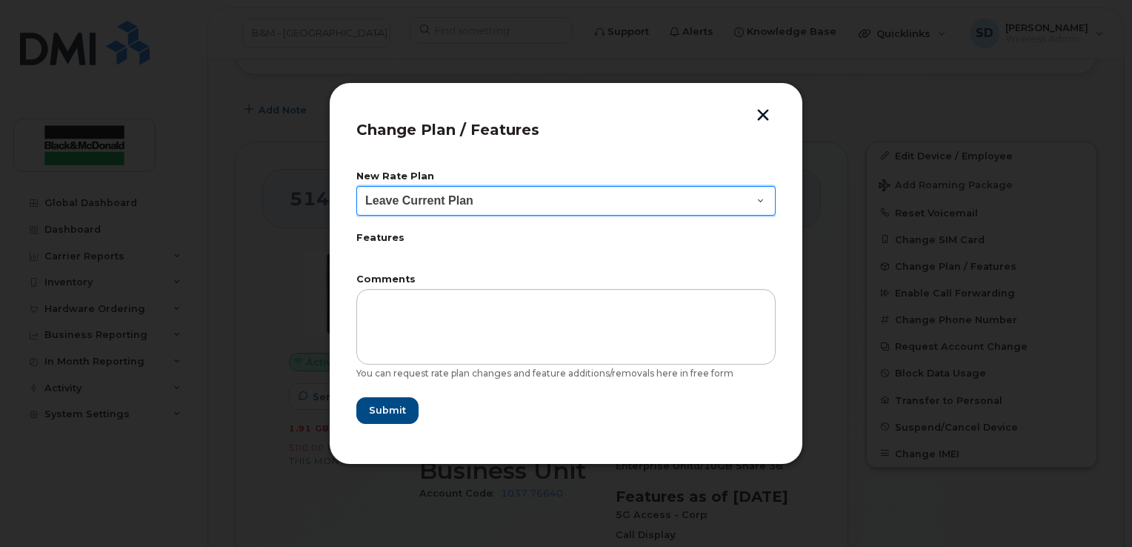
click at [759, 198] on select "Leave Current Plan" at bounding box center [565, 201] width 419 height 30
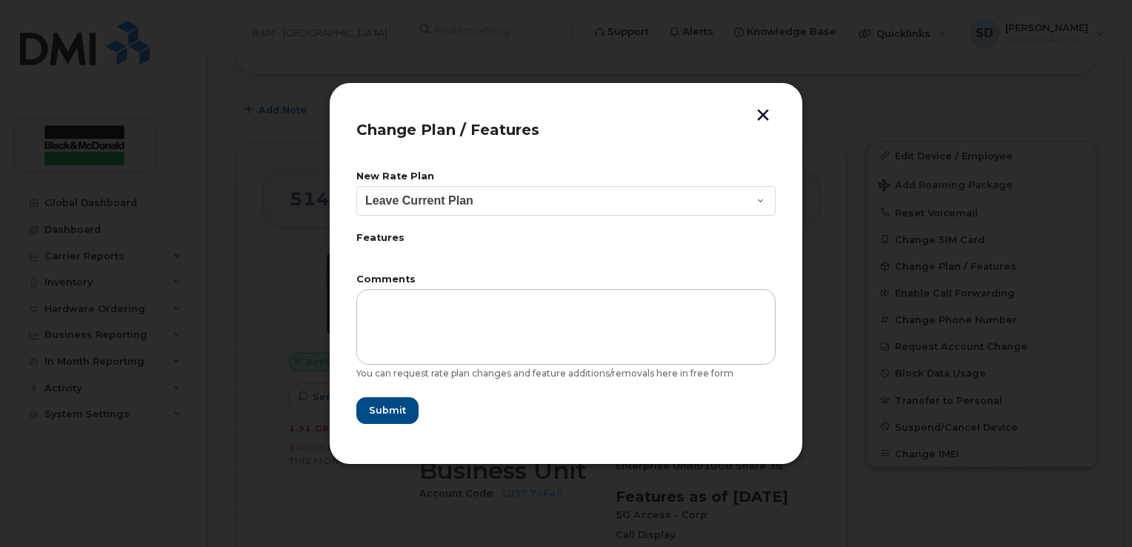
click at [764, 112] on button "button" at bounding box center [763, 117] width 22 height 16
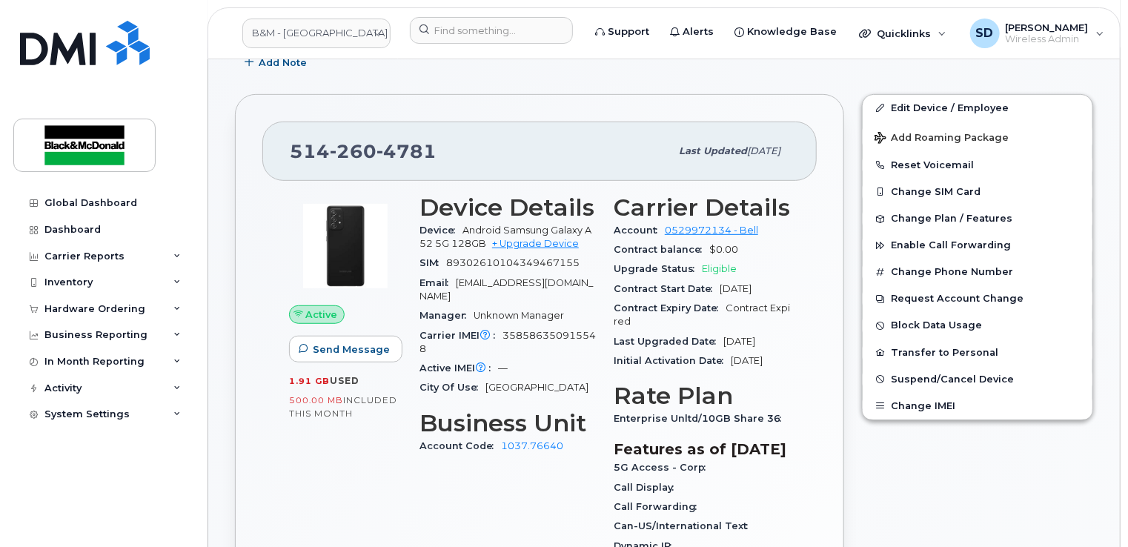
scroll to position [370, 0]
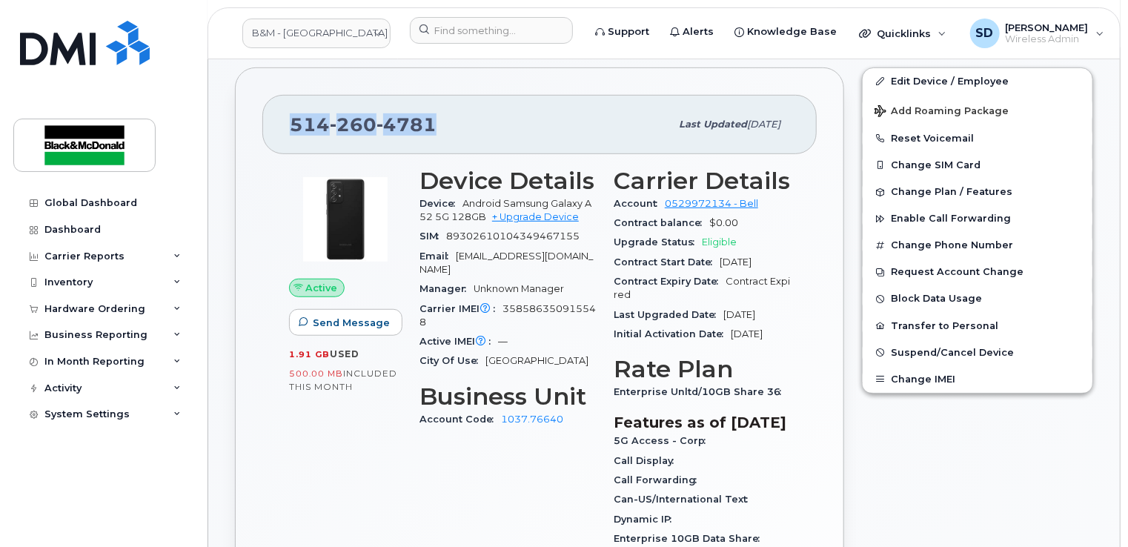
drag, startPoint x: 295, startPoint y: 107, endPoint x: 439, endPoint y: 100, distance: 143.9
click at [439, 109] on div "[PHONE_NUMBER]" at bounding box center [480, 124] width 380 height 31
drag, startPoint x: 439, startPoint y: 100, endPoint x: 427, endPoint y: 104, distance: 11.7
copy span "[PHONE_NUMBER]"
